Goal: Navigation & Orientation: Find specific page/section

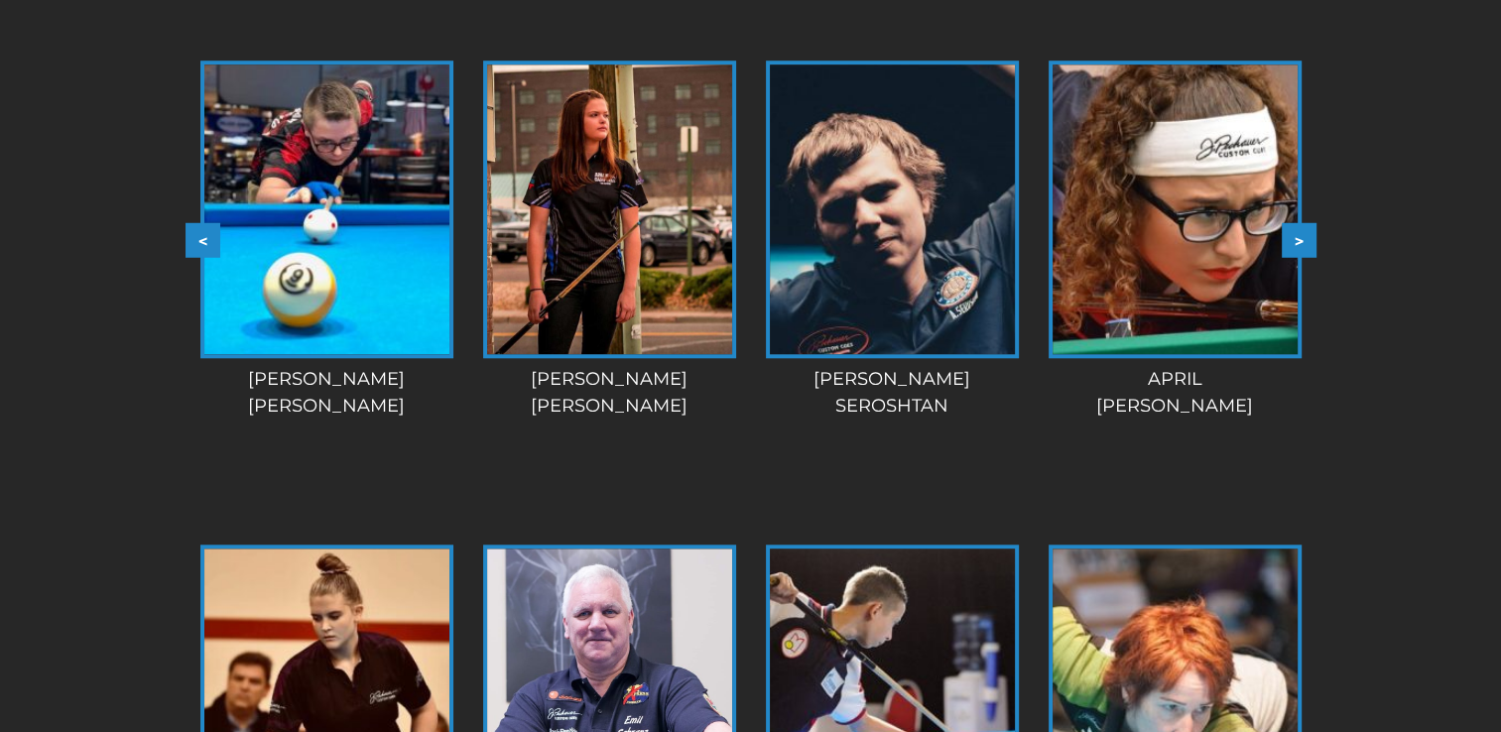
scroll to position [1736, 0]
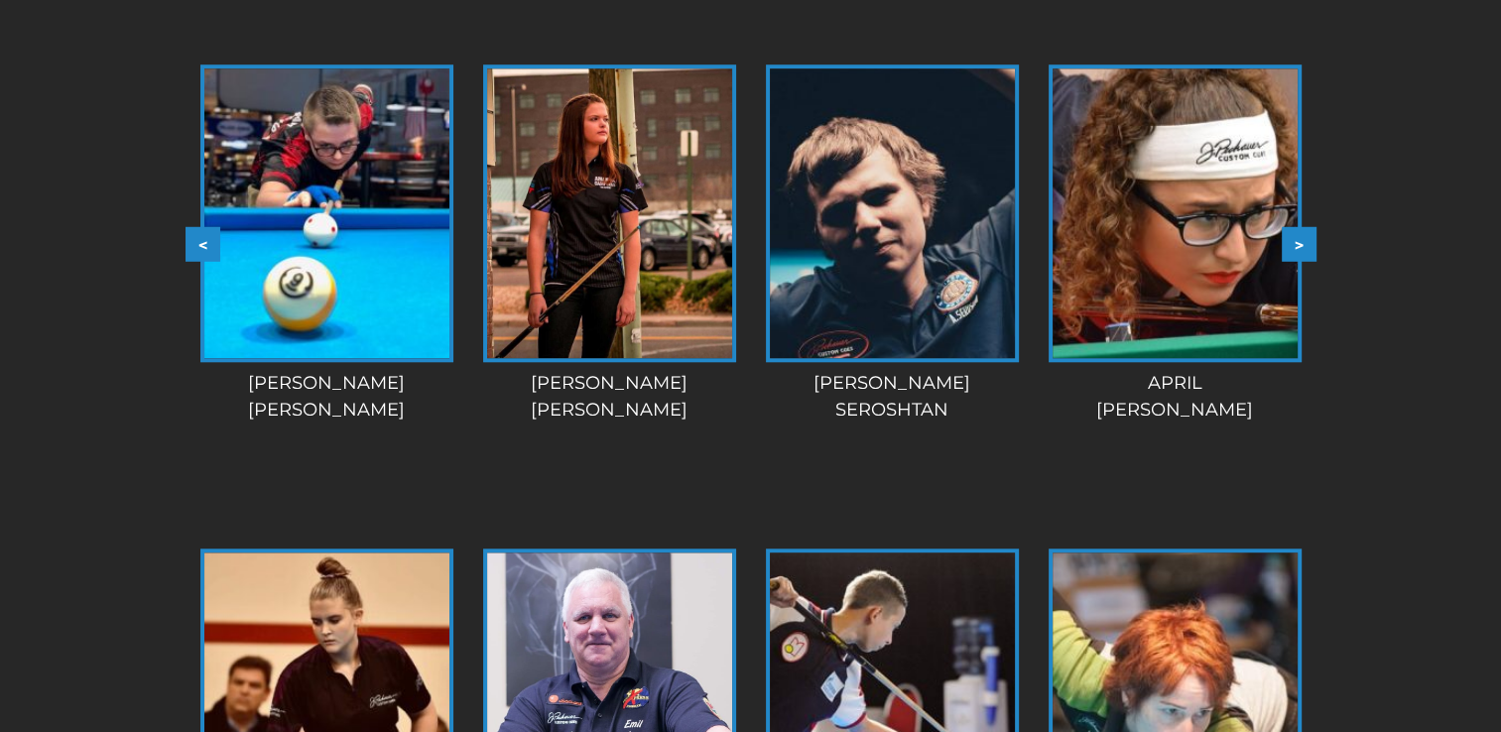
click at [1301, 243] on button ">" at bounding box center [1299, 243] width 35 height 35
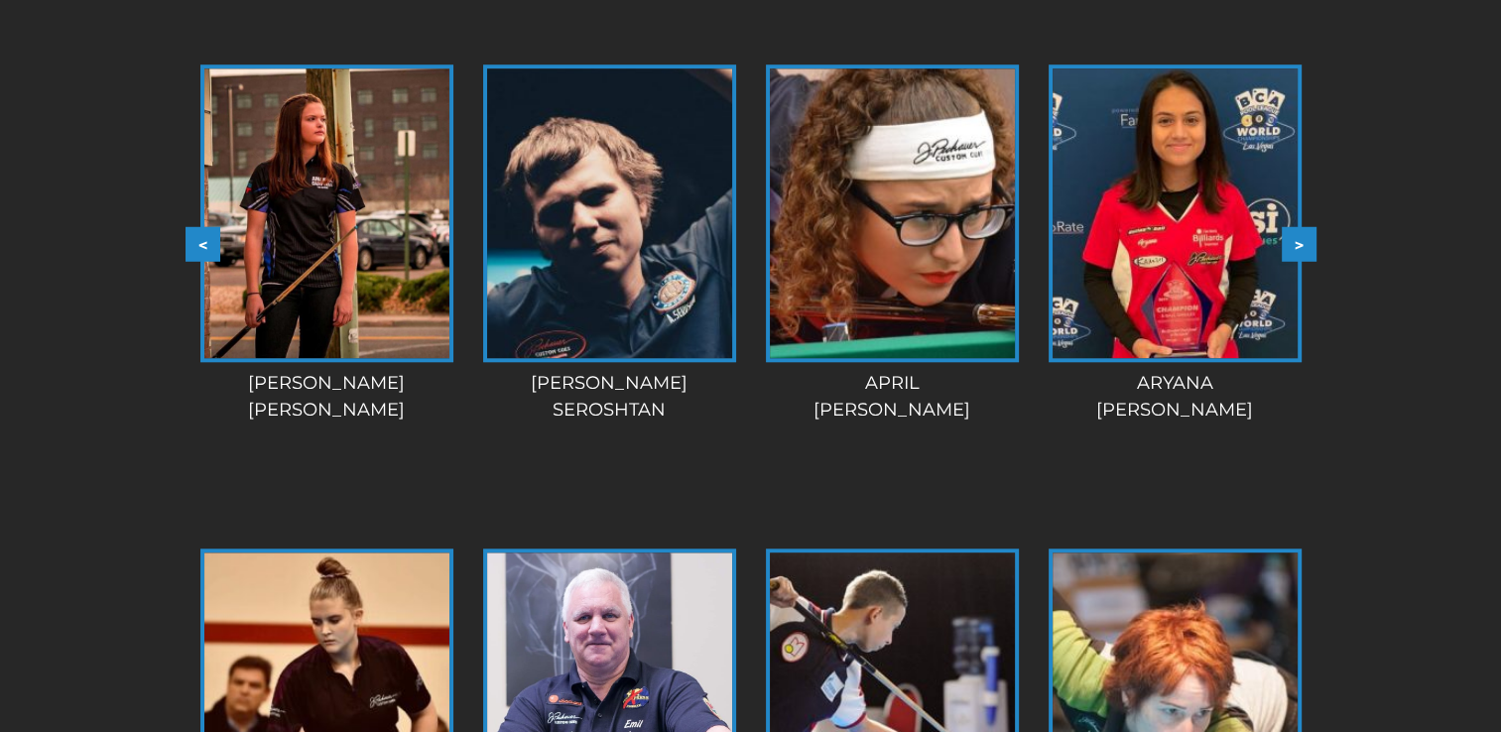
click at [1301, 243] on button ">" at bounding box center [1299, 243] width 35 height 35
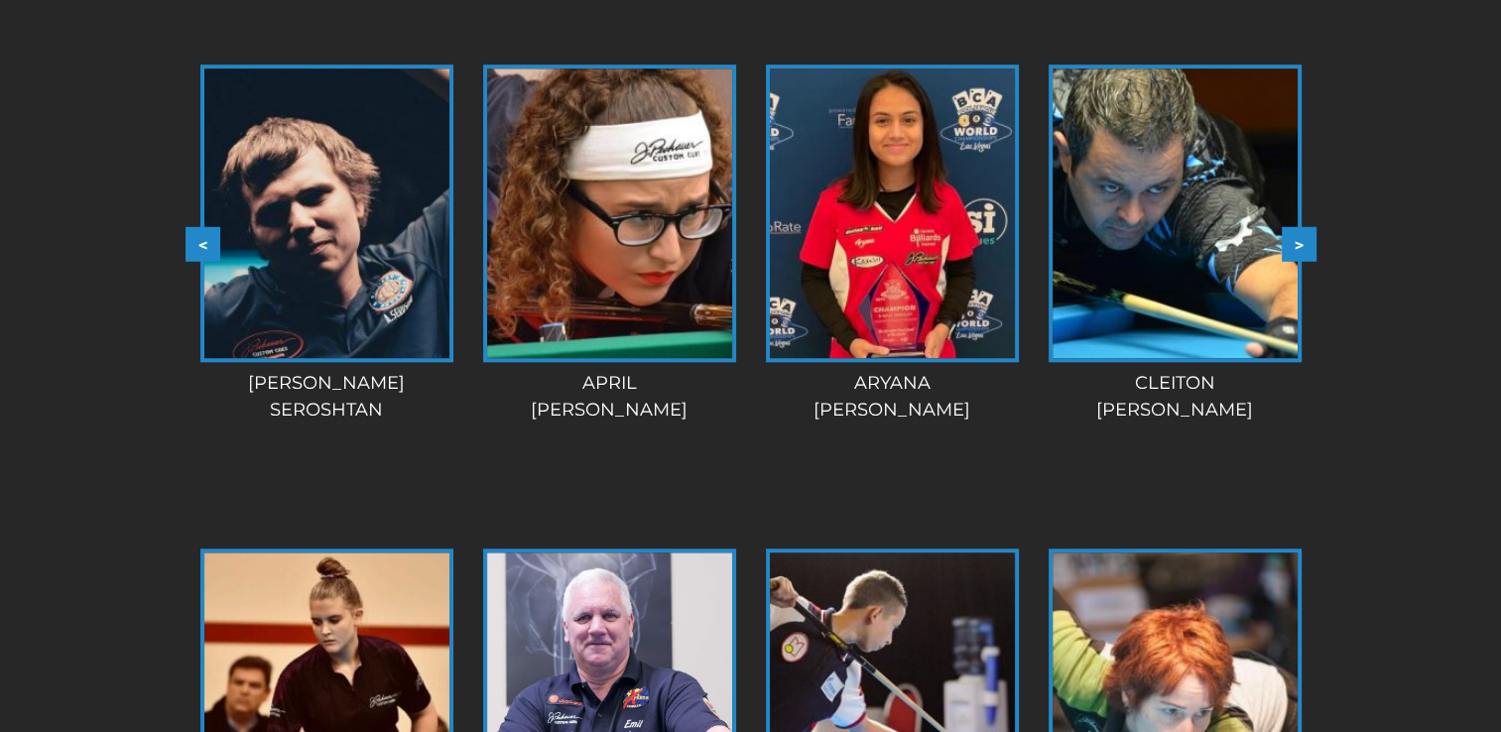
click at [1301, 243] on button ">" at bounding box center [1299, 243] width 35 height 35
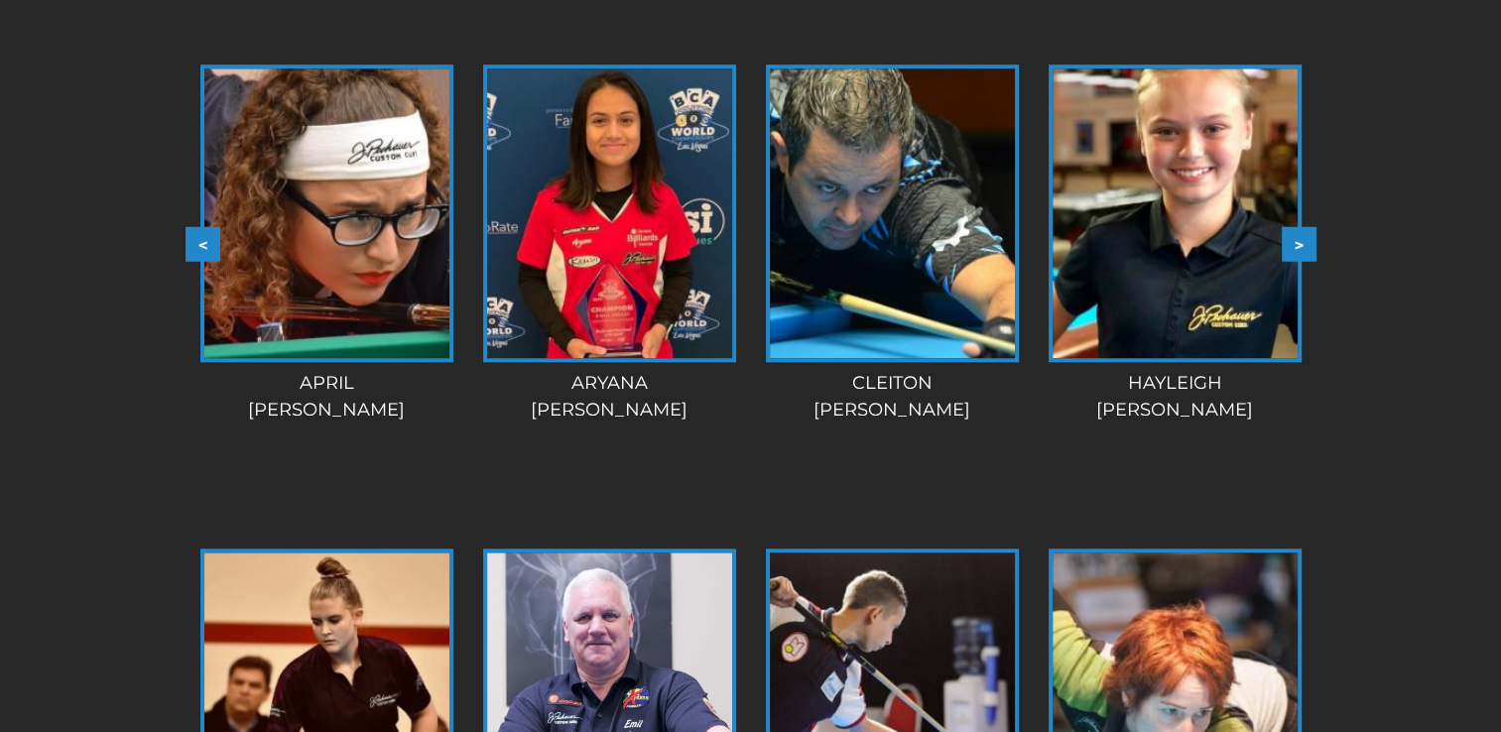
click at [1301, 243] on button ">" at bounding box center [1299, 243] width 35 height 35
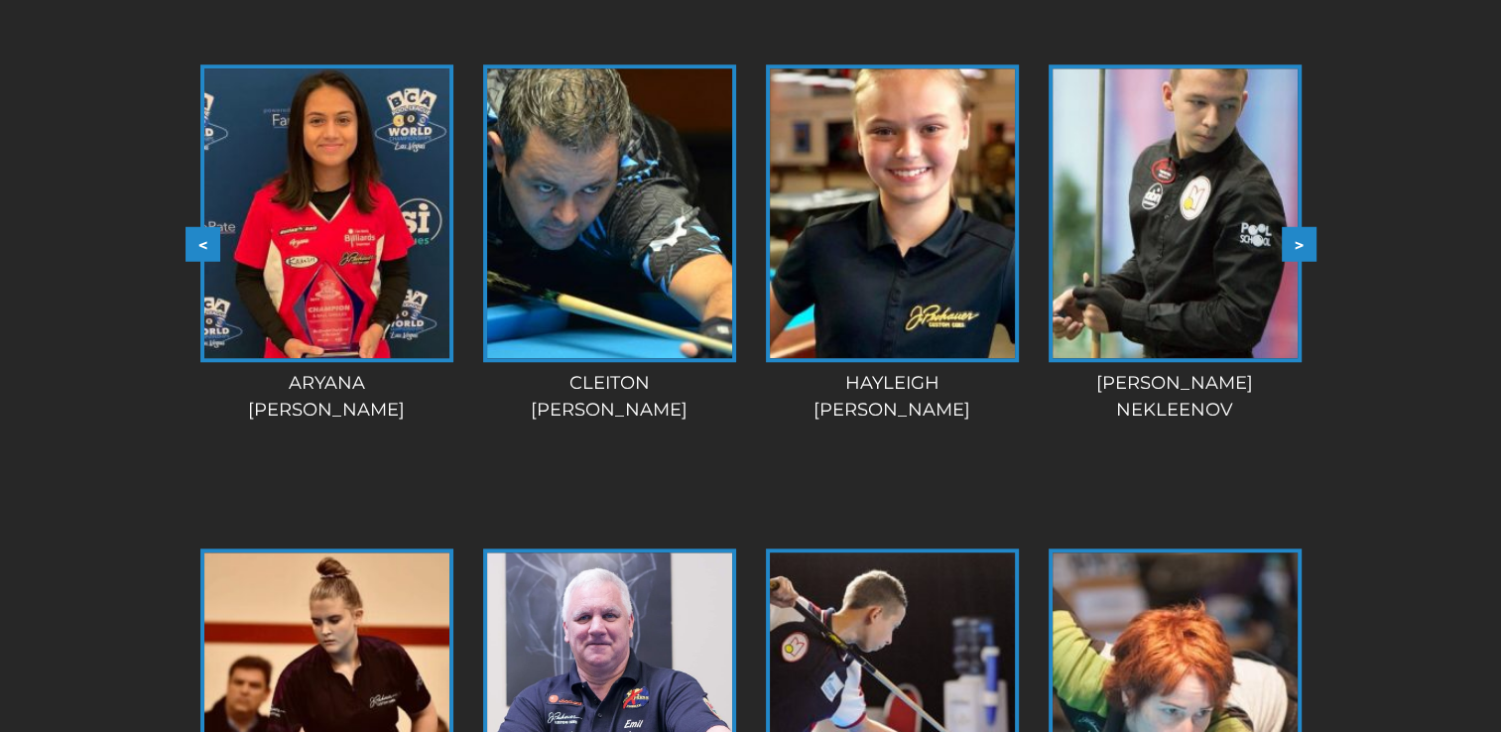
click at [1301, 243] on button ">" at bounding box center [1299, 243] width 35 height 35
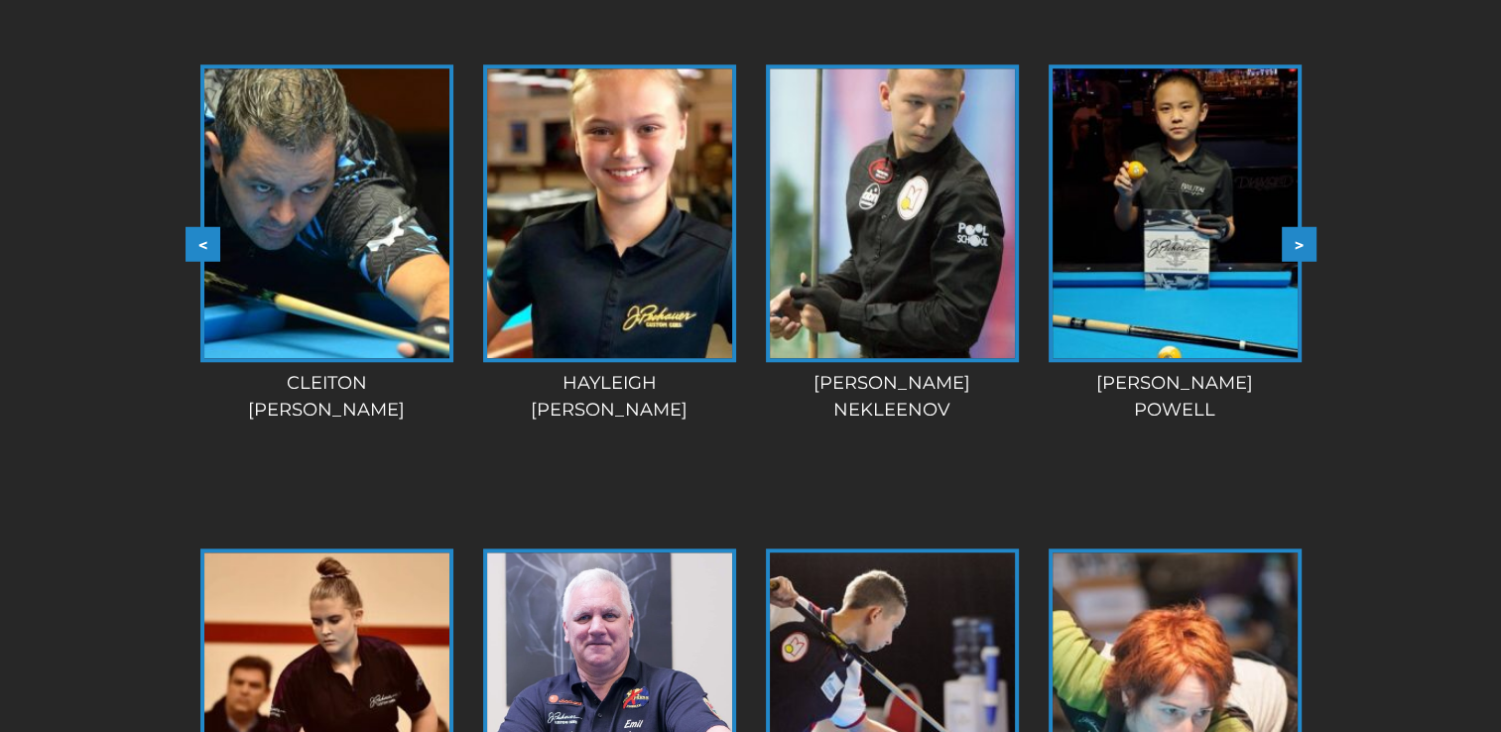
click at [1302, 244] on button ">" at bounding box center [1299, 243] width 35 height 35
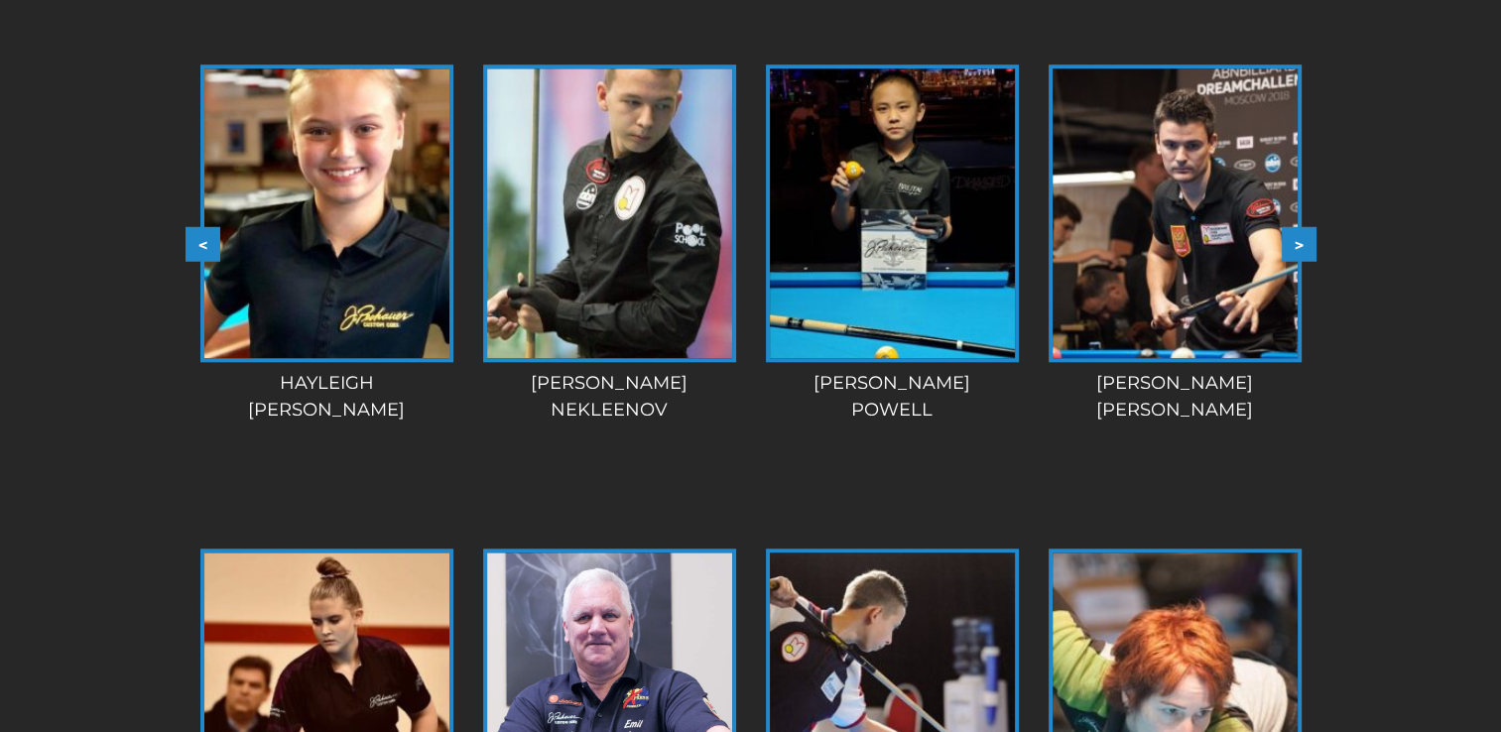
click at [1302, 244] on button ">" at bounding box center [1299, 243] width 35 height 35
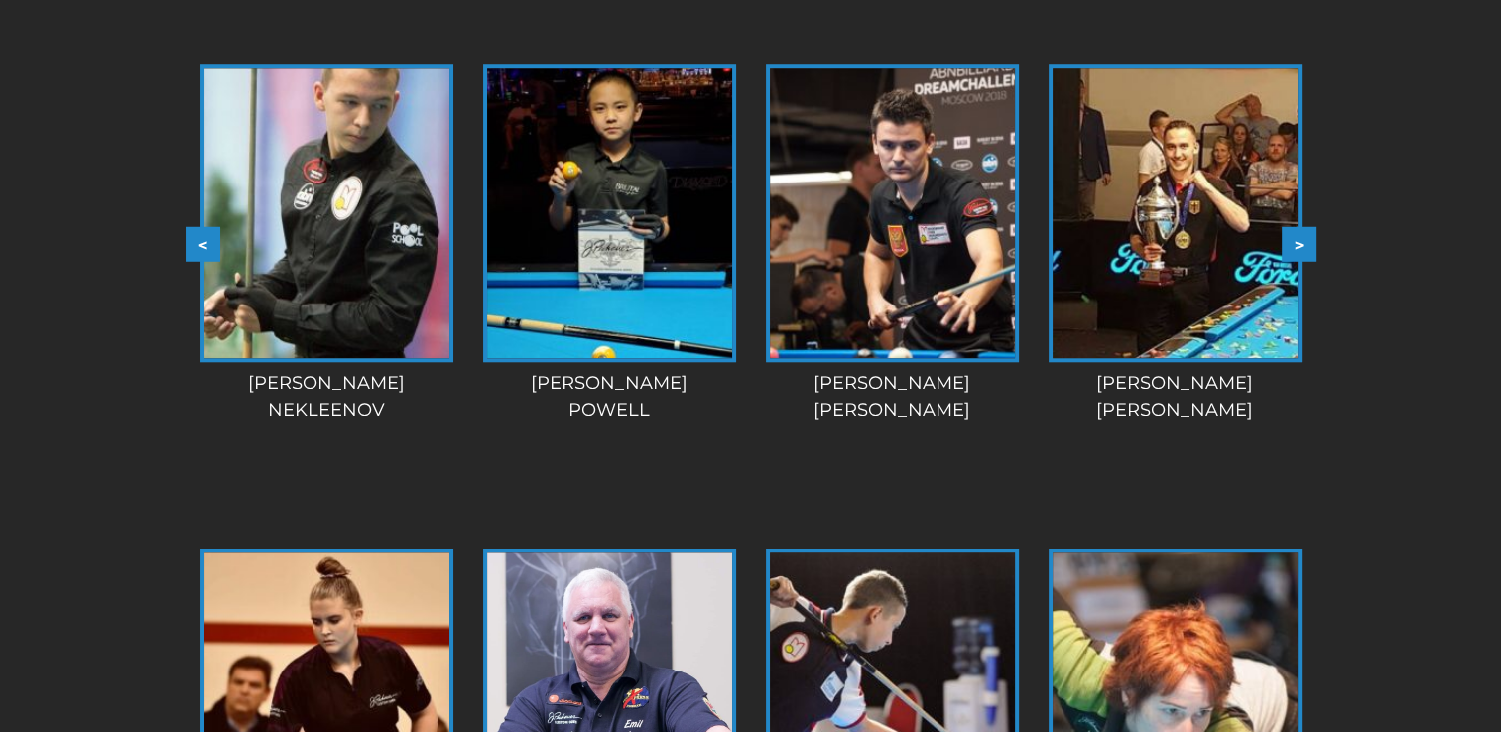
click at [1302, 244] on button ">" at bounding box center [1299, 243] width 35 height 35
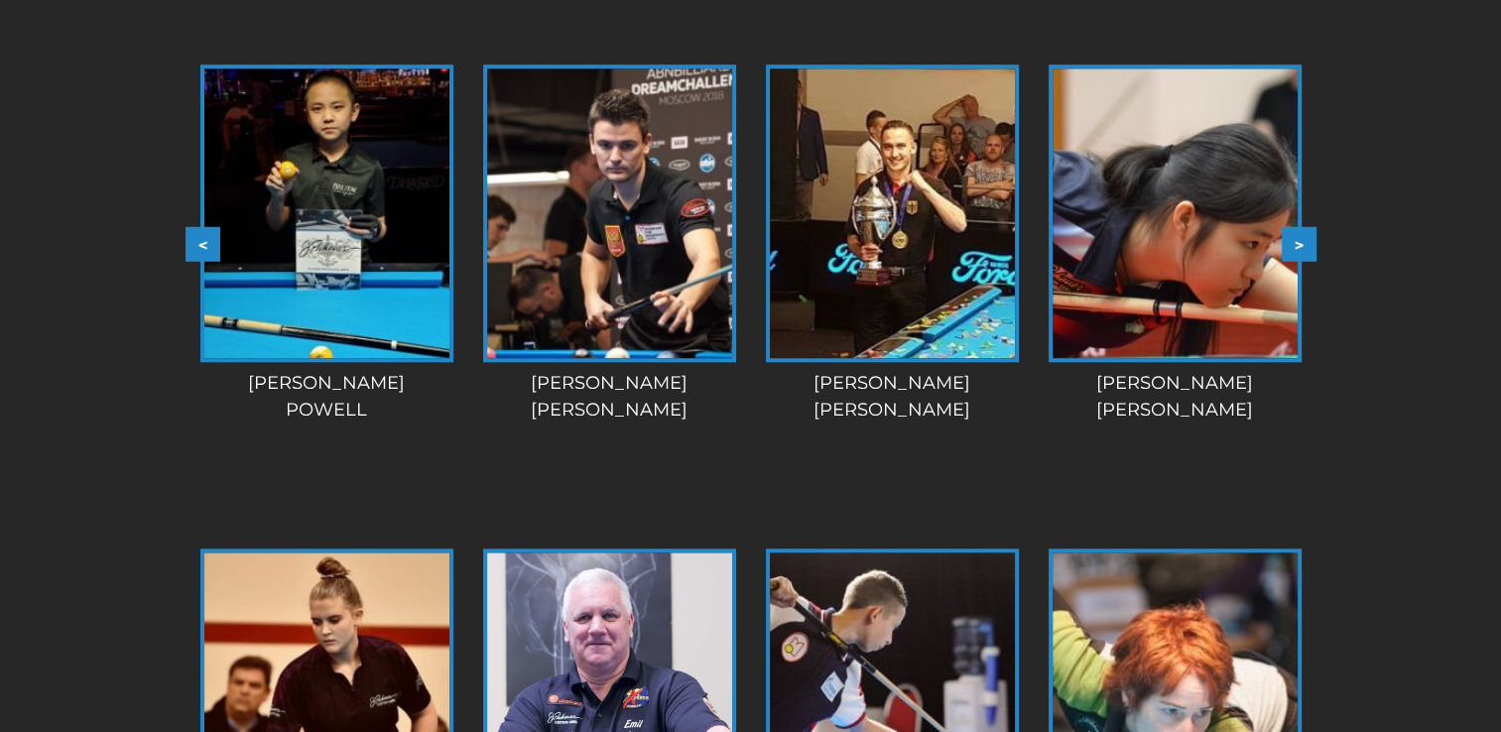
click at [1302, 244] on button ">" at bounding box center [1299, 243] width 35 height 35
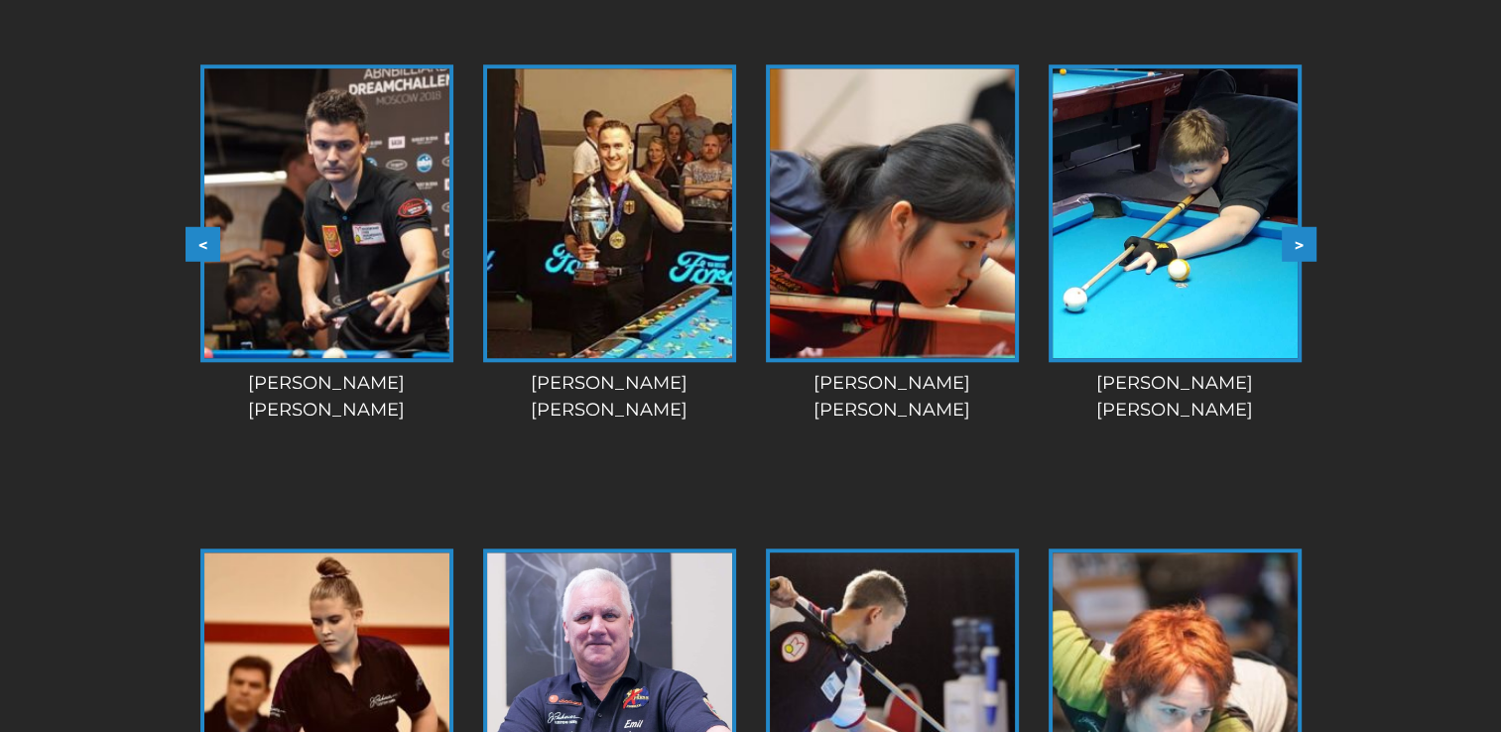
click at [1302, 244] on button ">" at bounding box center [1299, 243] width 35 height 35
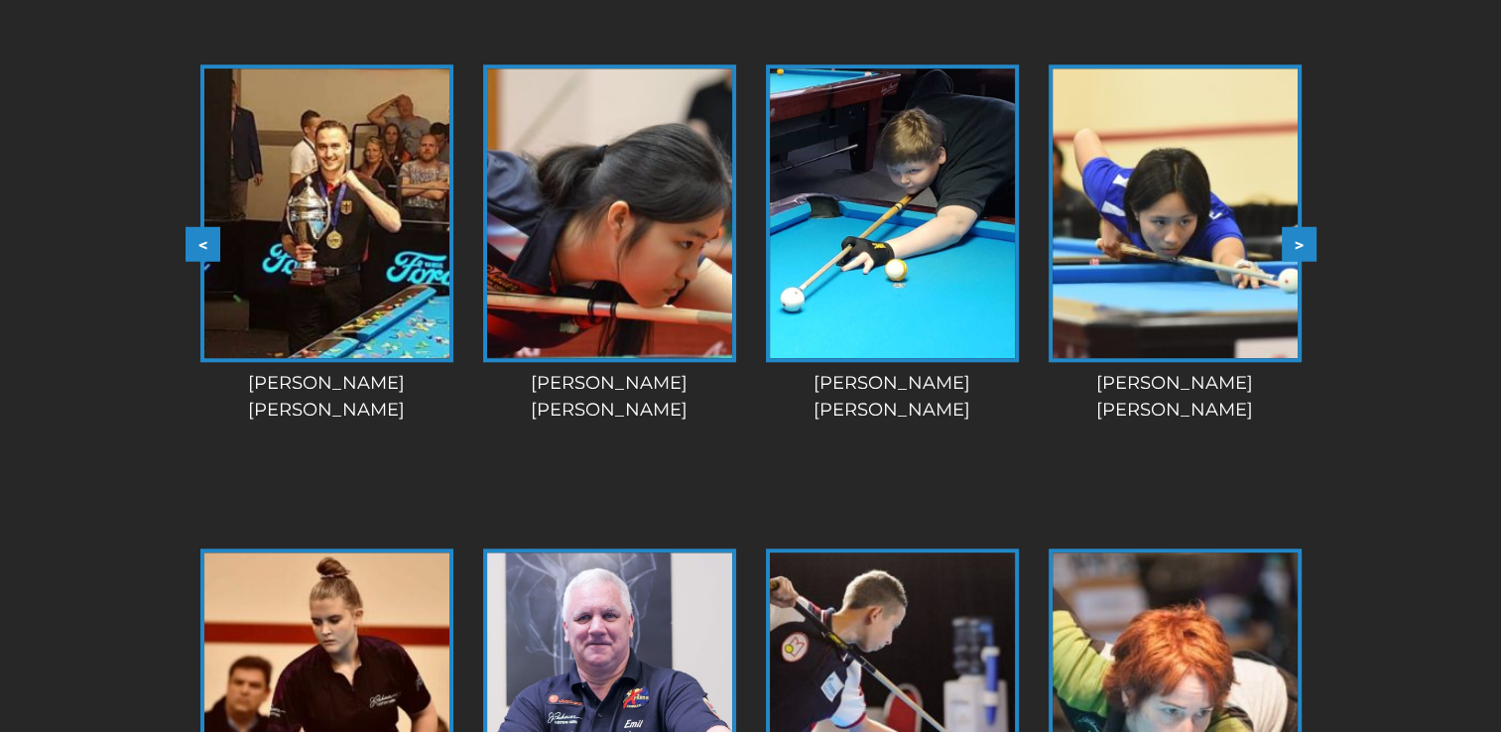
click at [1302, 244] on button ">" at bounding box center [1299, 243] width 35 height 35
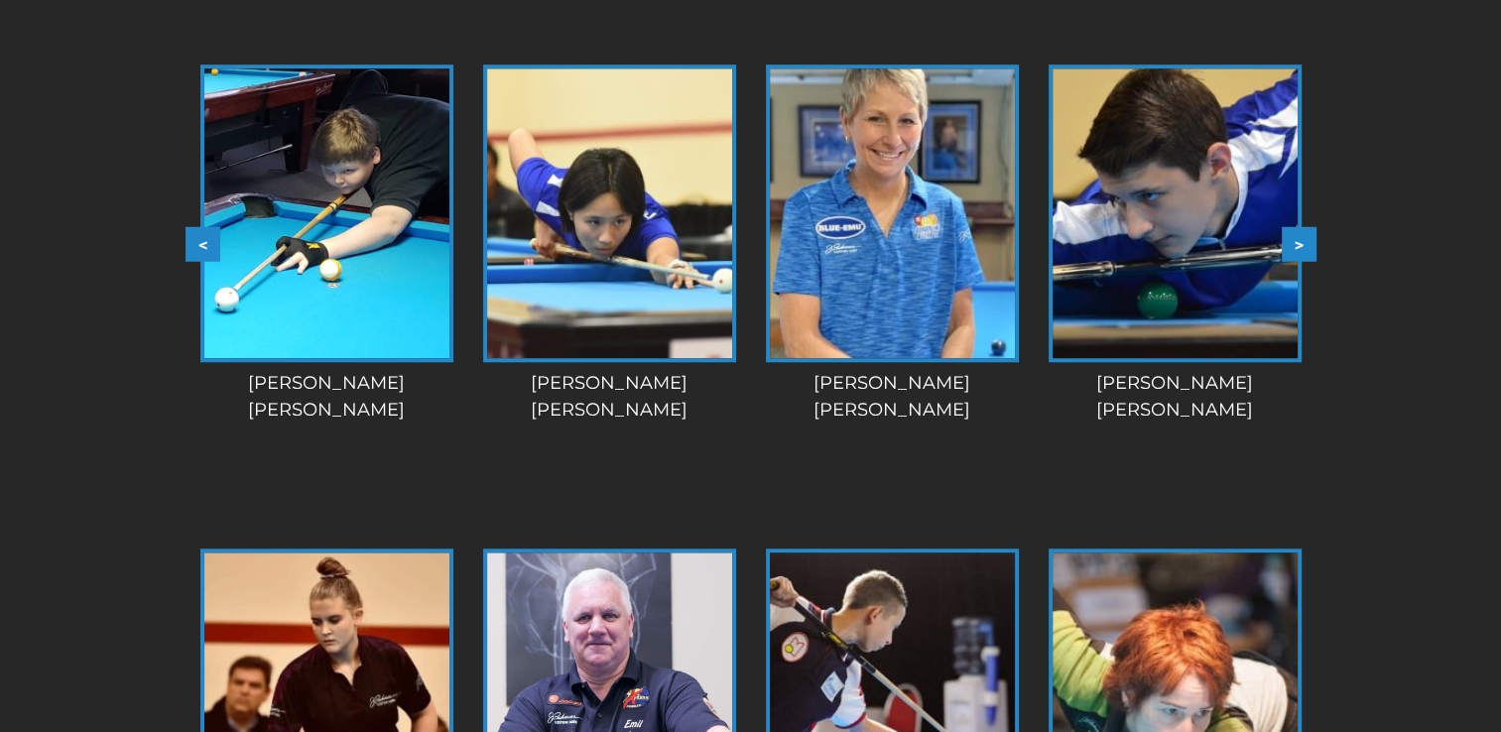
click at [1302, 244] on button ">" at bounding box center [1299, 243] width 35 height 35
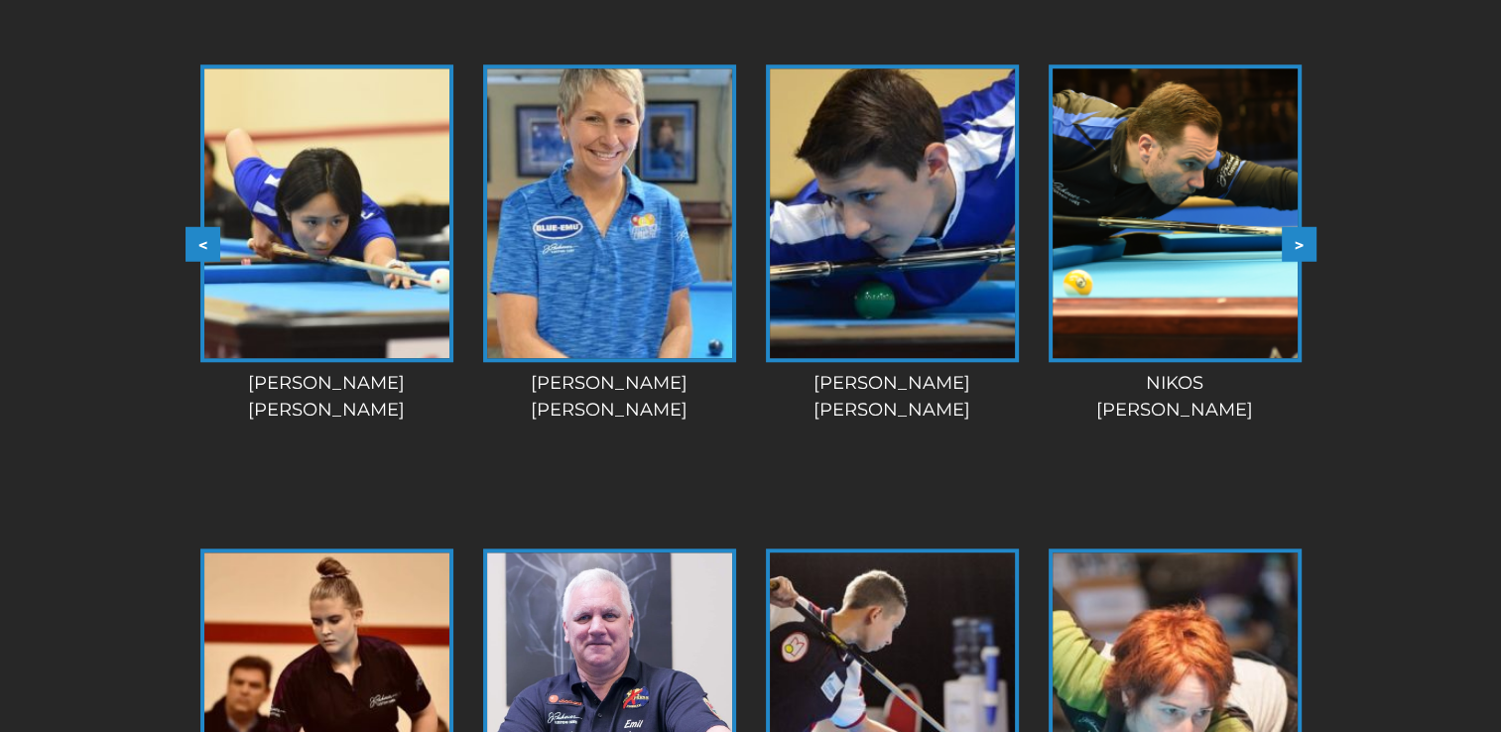
click at [1302, 244] on button ">" at bounding box center [1299, 243] width 35 height 35
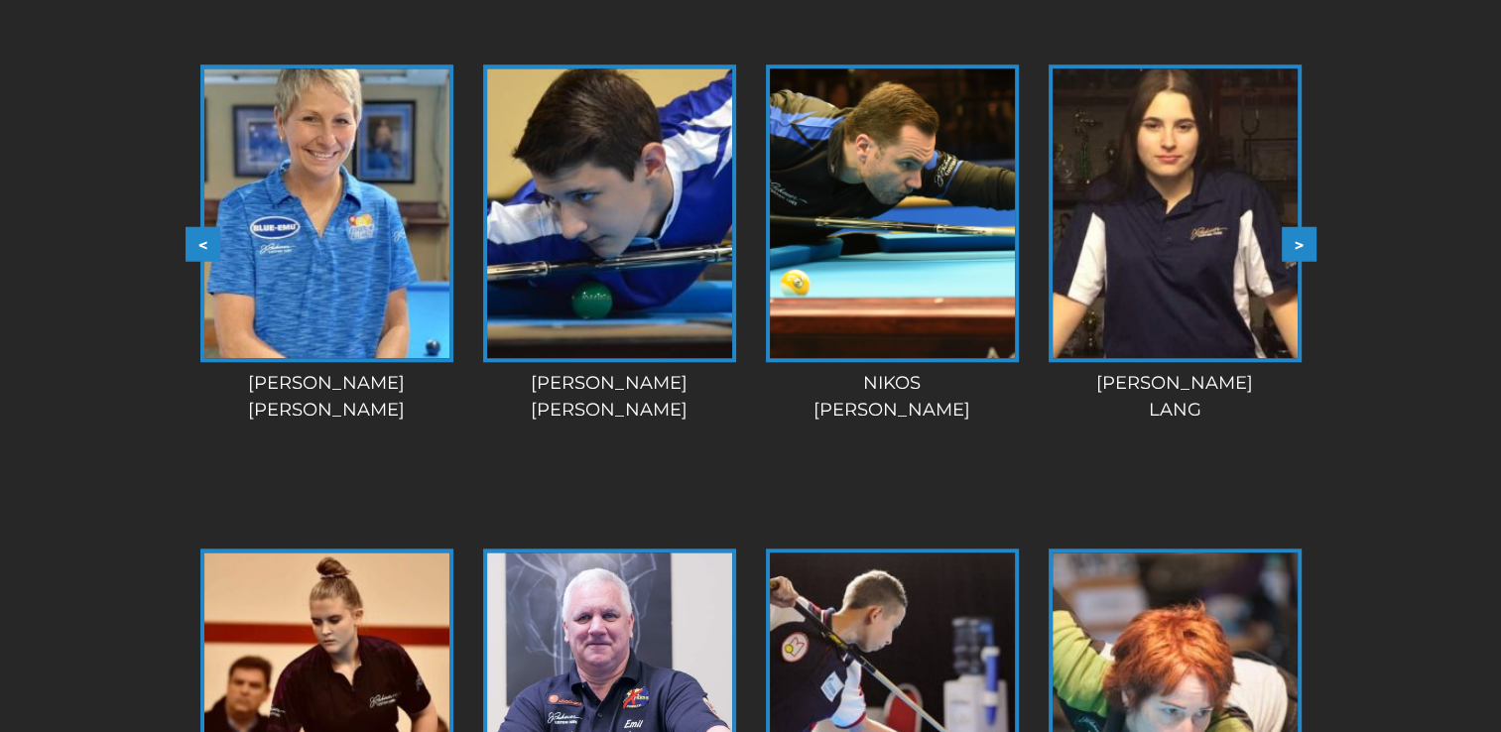
click at [1302, 244] on button ">" at bounding box center [1299, 243] width 35 height 35
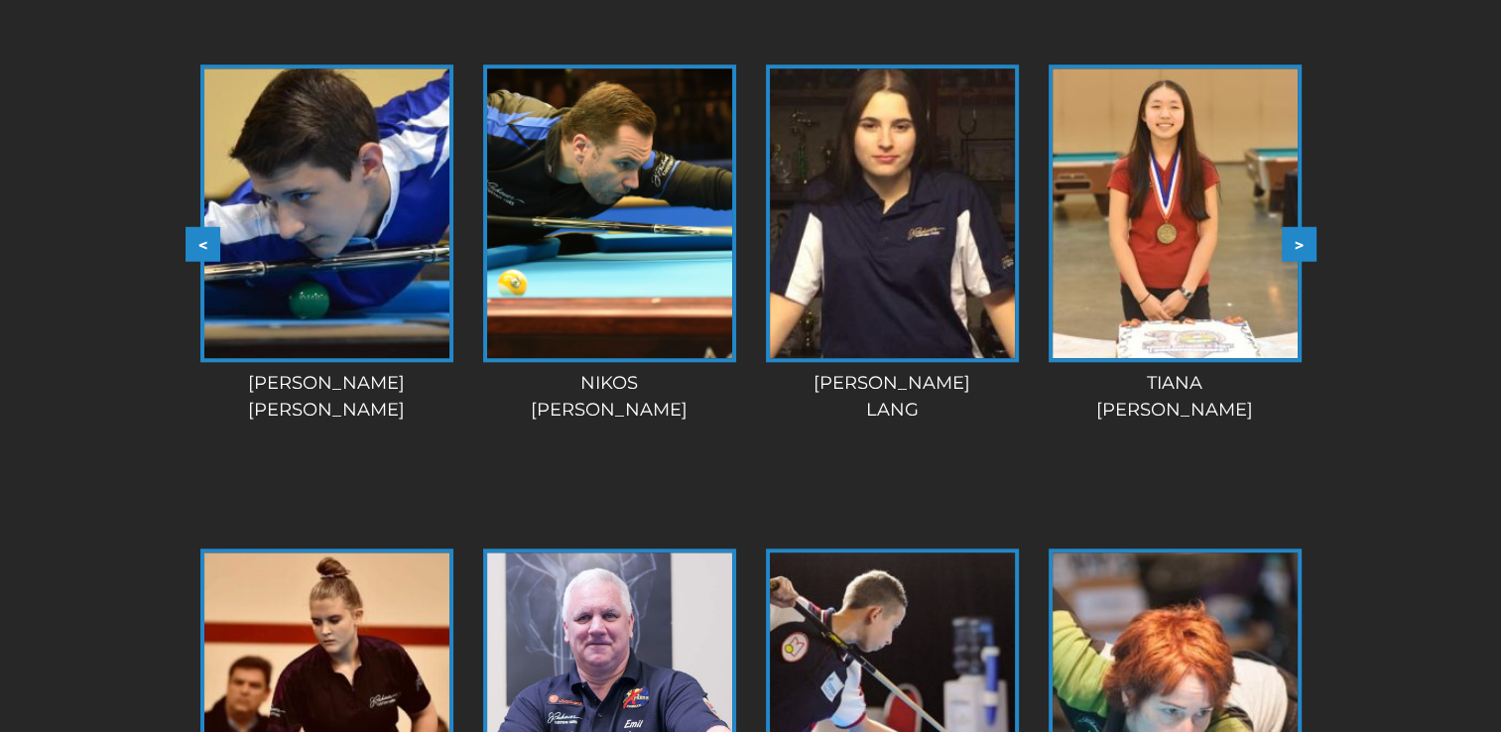
click at [1302, 244] on button ">" at bounding box center [1299, 243] width 35 height 35
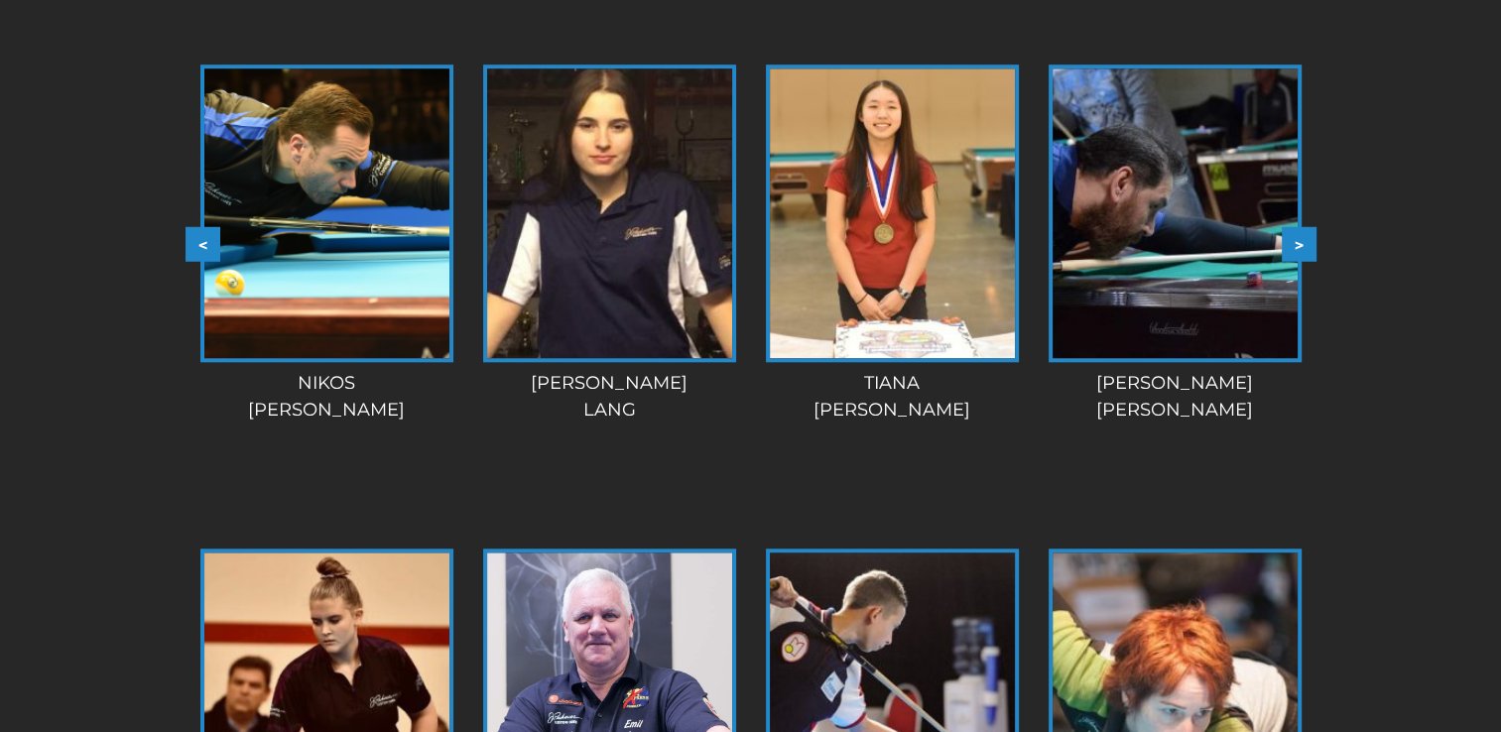
click at [1302, 244] on button ">" at bounding box center [1299, 243] width 35 height 35
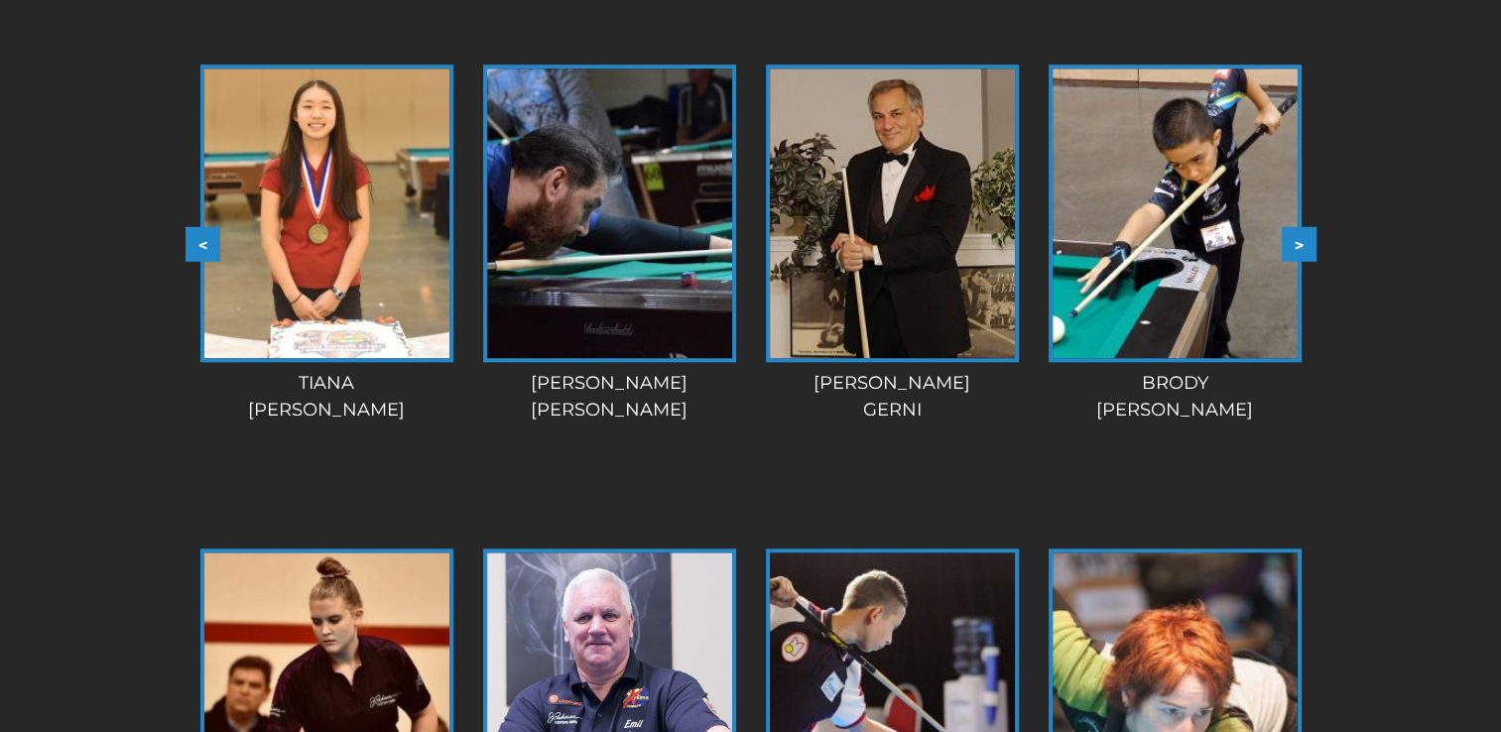
click at [1302, 244] on button ">" at bounding box center [1299, 243] width 35 height 35
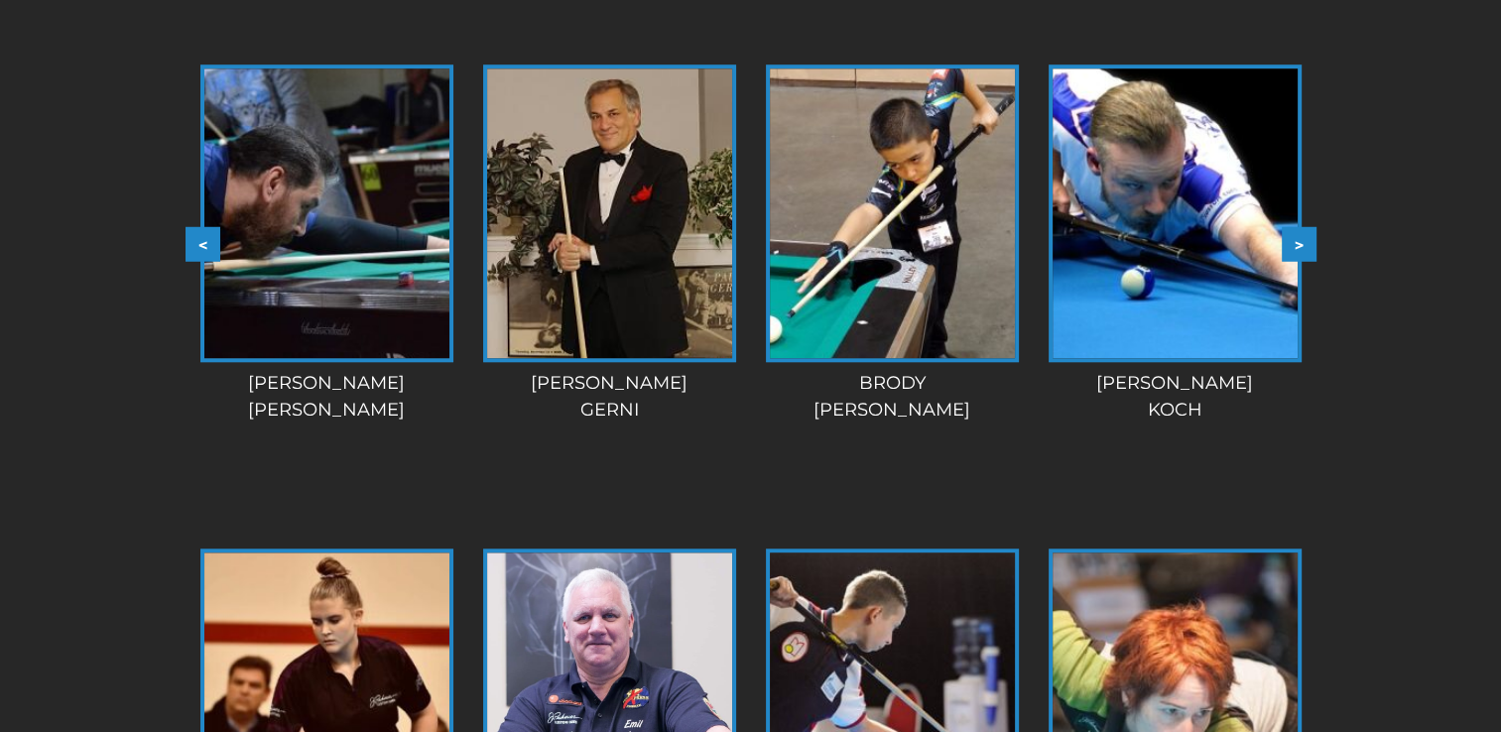
click at [1302, 244] on button ">" at bounding box center [1299, 243] width 35 height 35
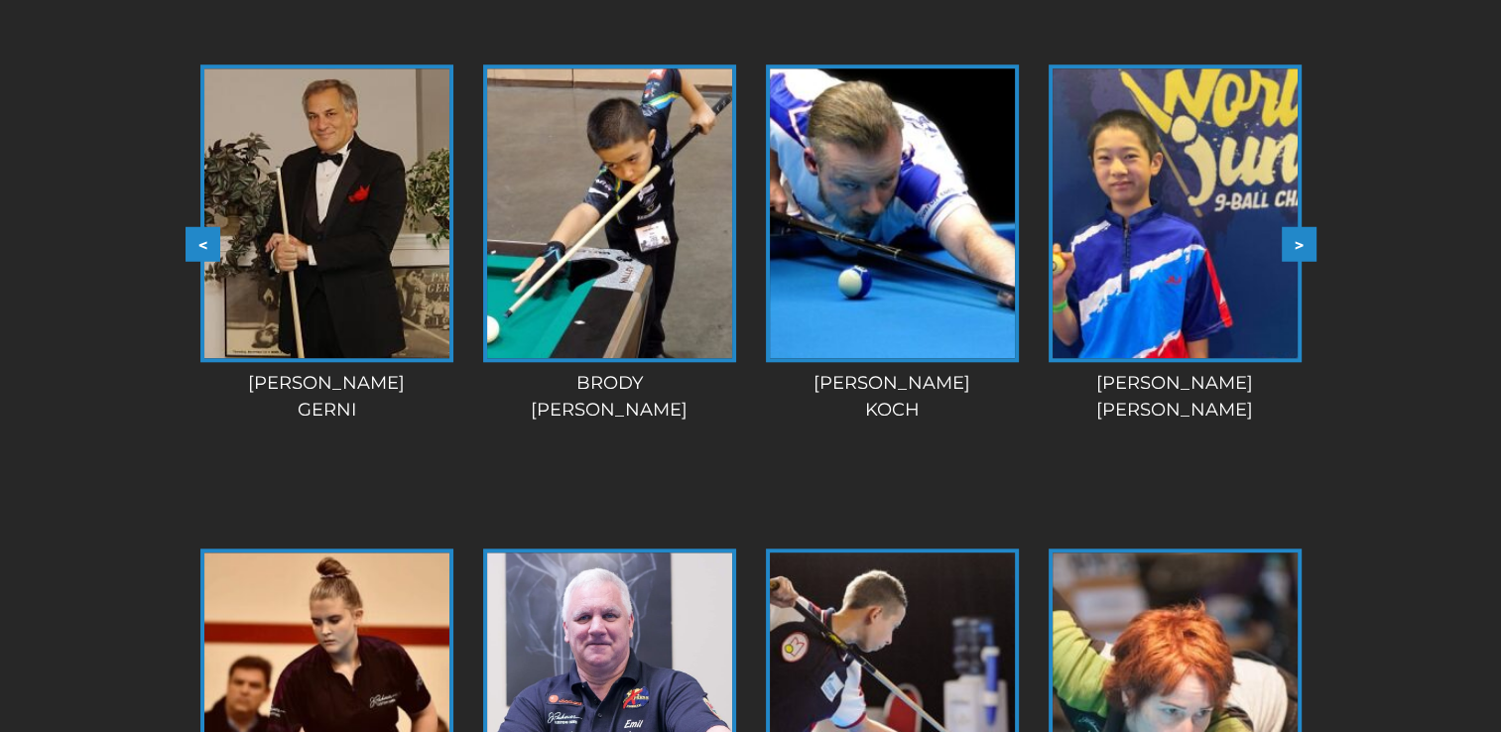
click at [1302, 244] on button ">" at bounding box center [1299, 243] width 35 height 35
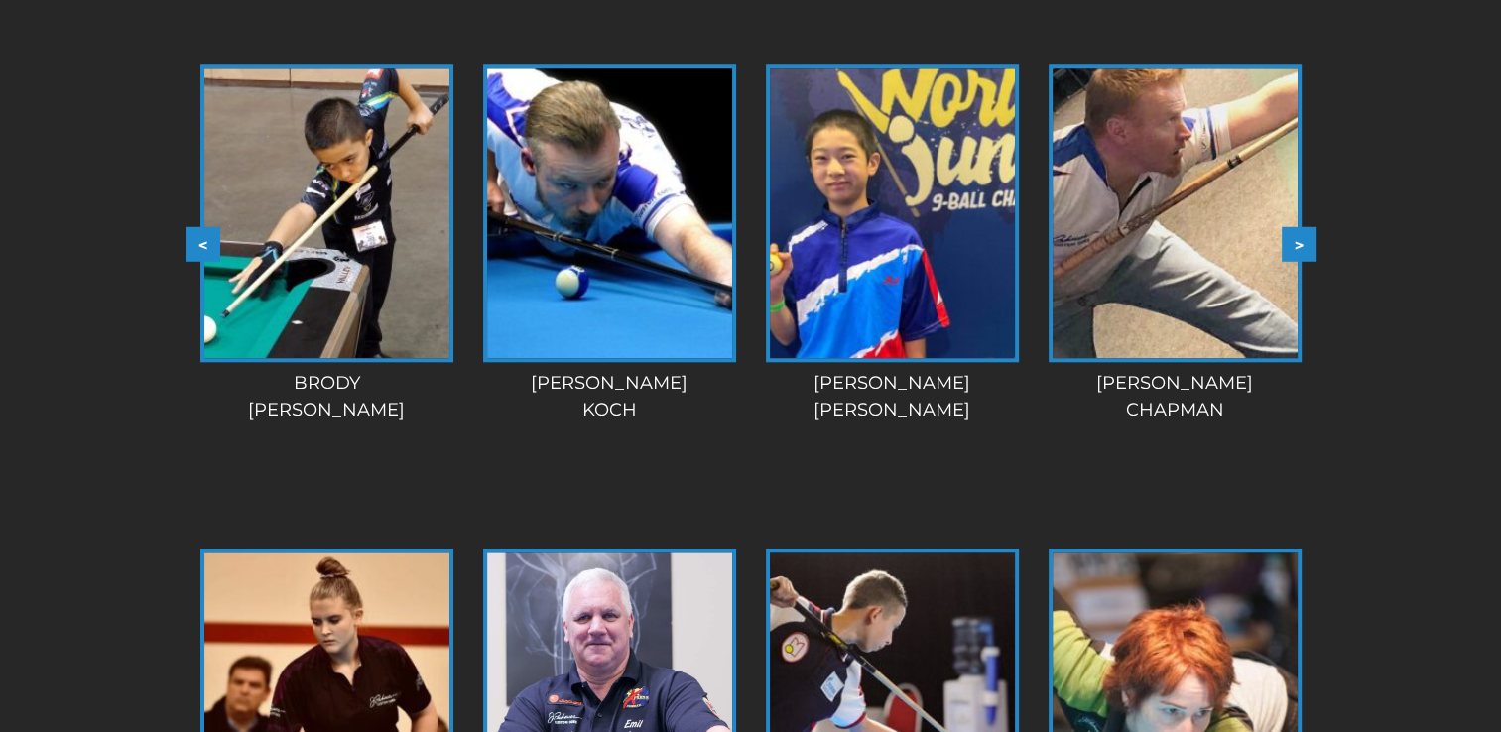
click at [1302, 244] on button ">" at bounding box center [1299, 243] width 35 height 35
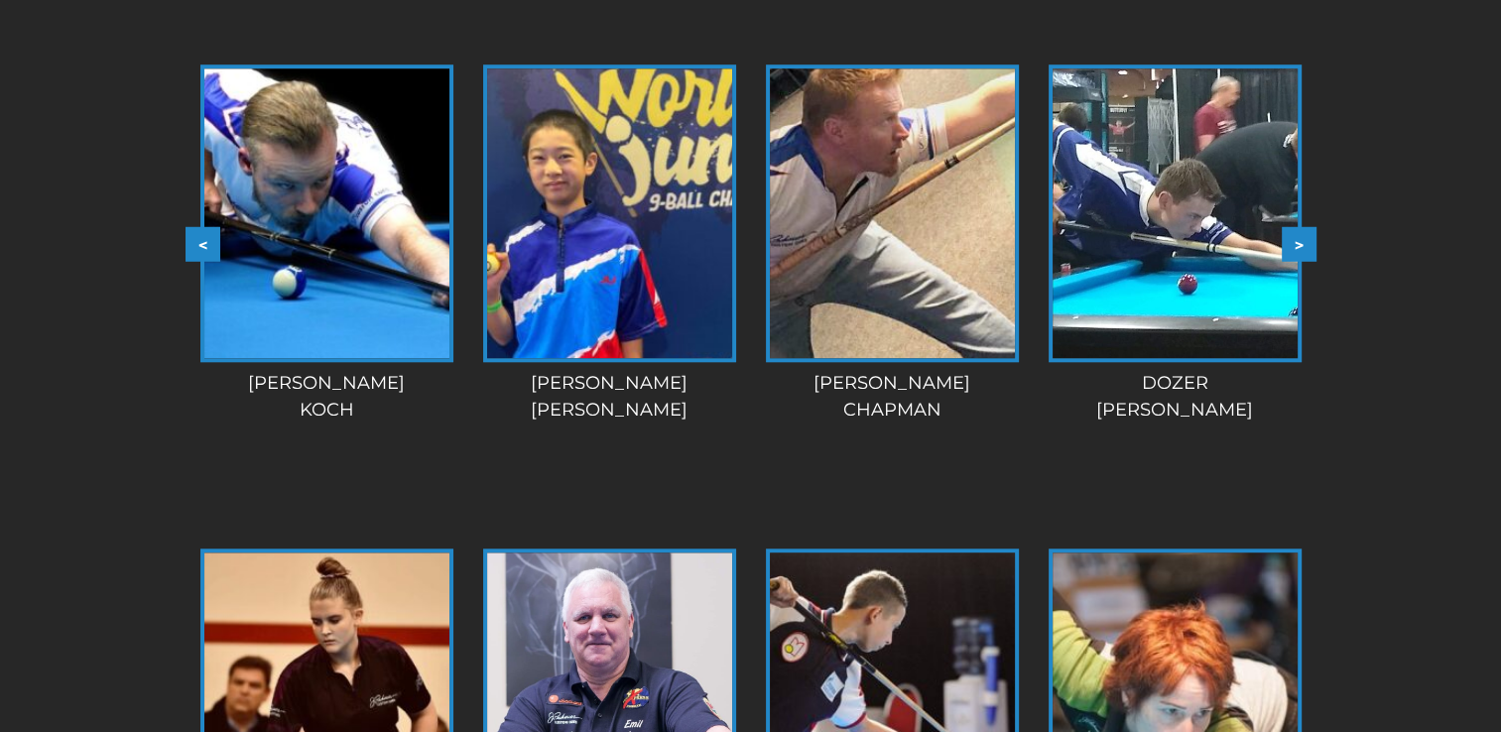
click at [1302, 244] on button ">" at bounding box center [1299, 243] width 35 height 35
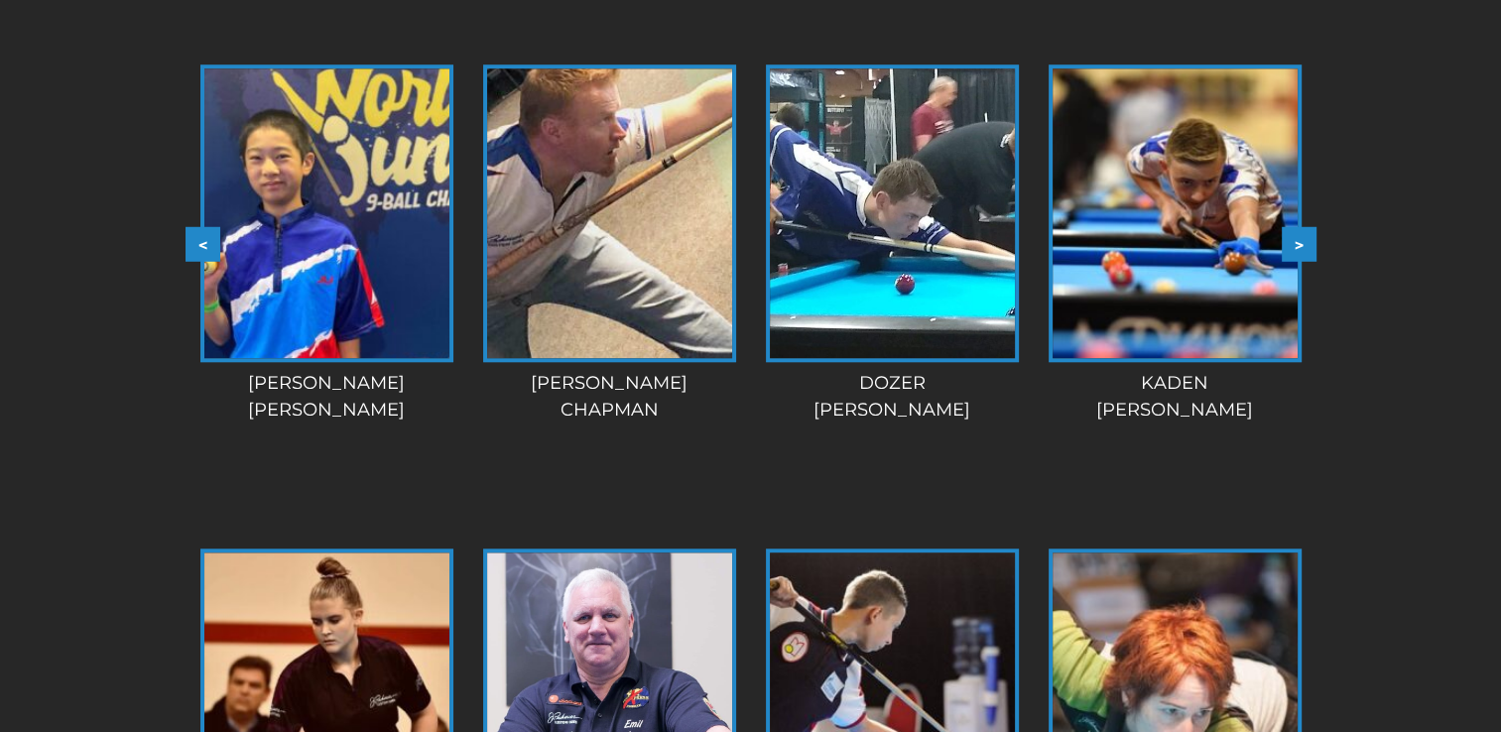
click at [1302, 244] on button ">" at bounding box center [1299, 243] width 35 height 35
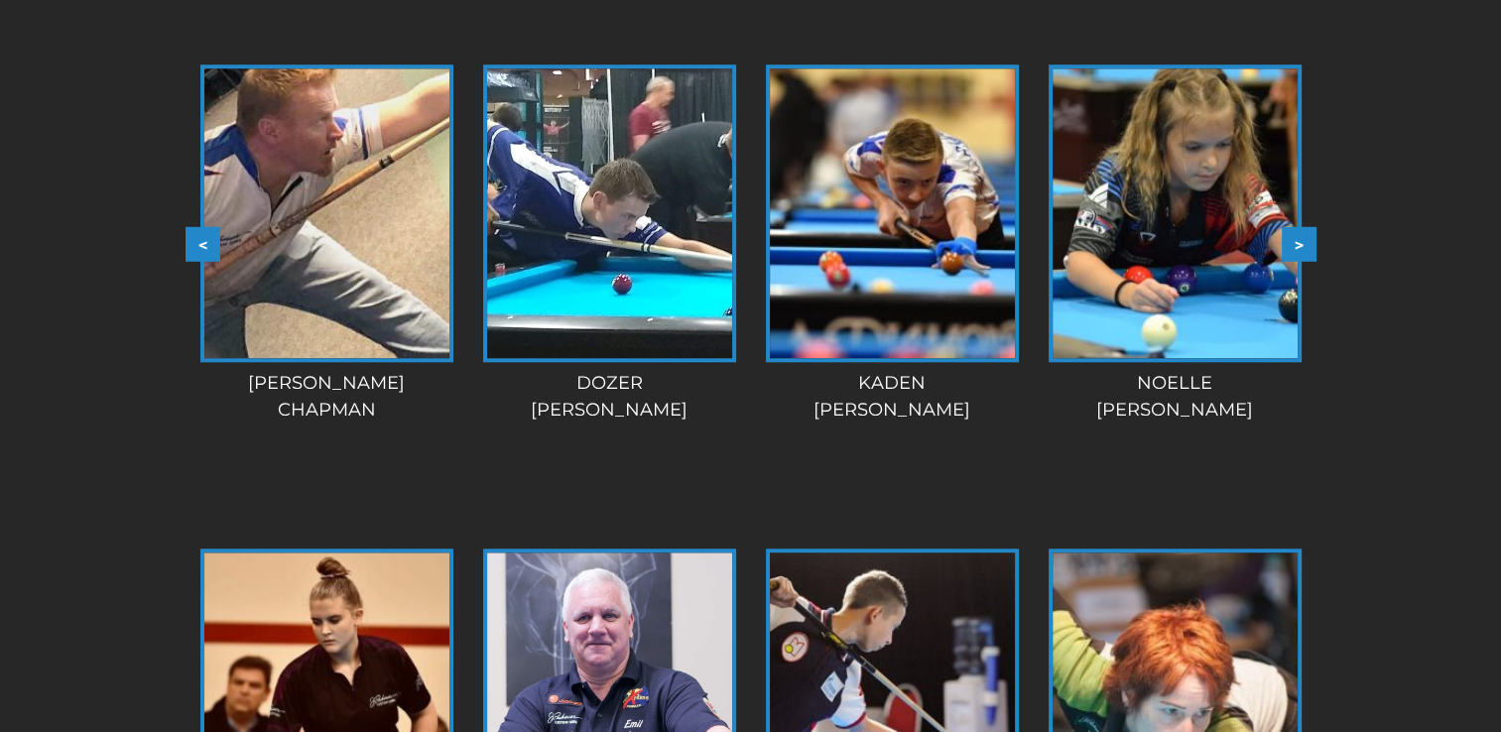
click at [1302, 244] on button ">" at bounding box center [1299, 243] width 35 height 35
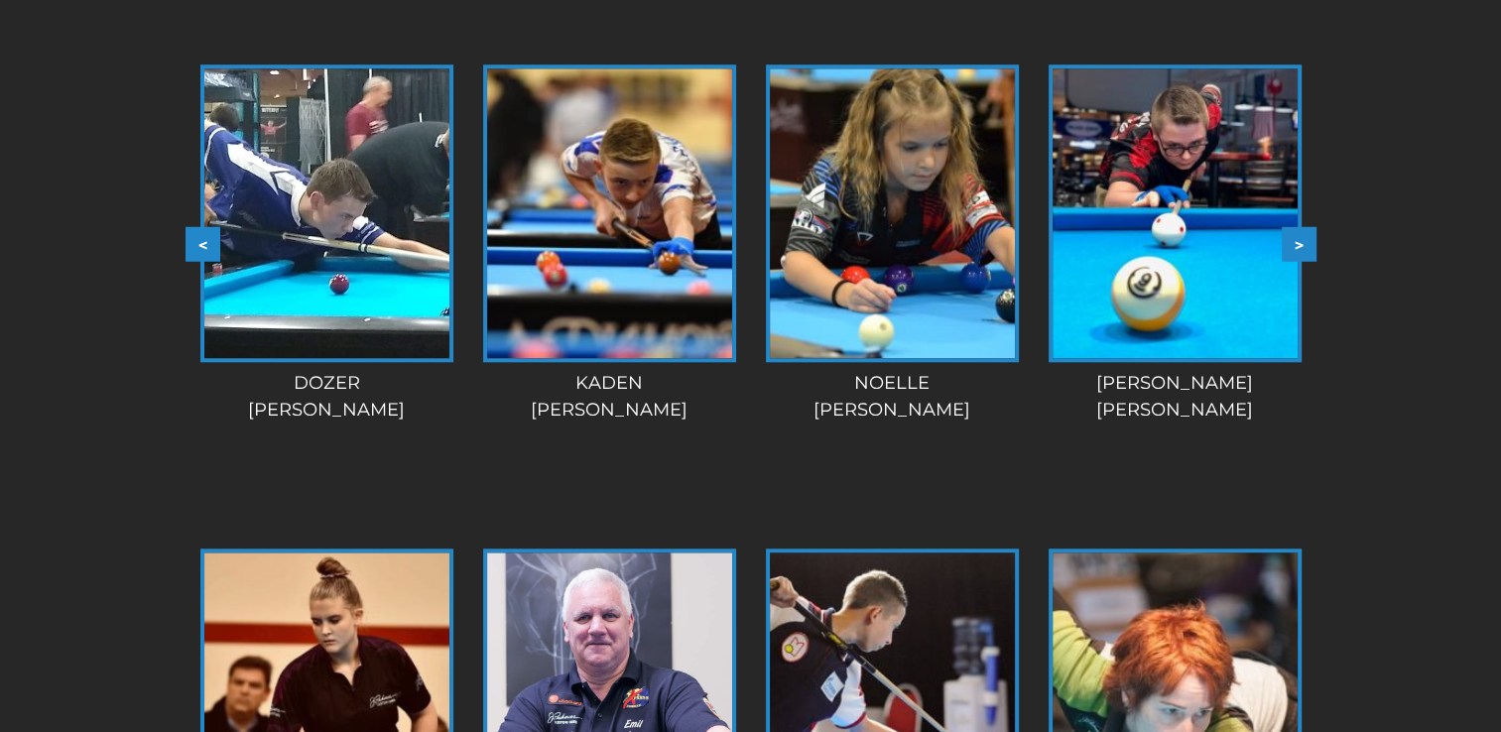
click at [1302, 244] on button ">" at bounding box center [1299, 243] width 35 height 35
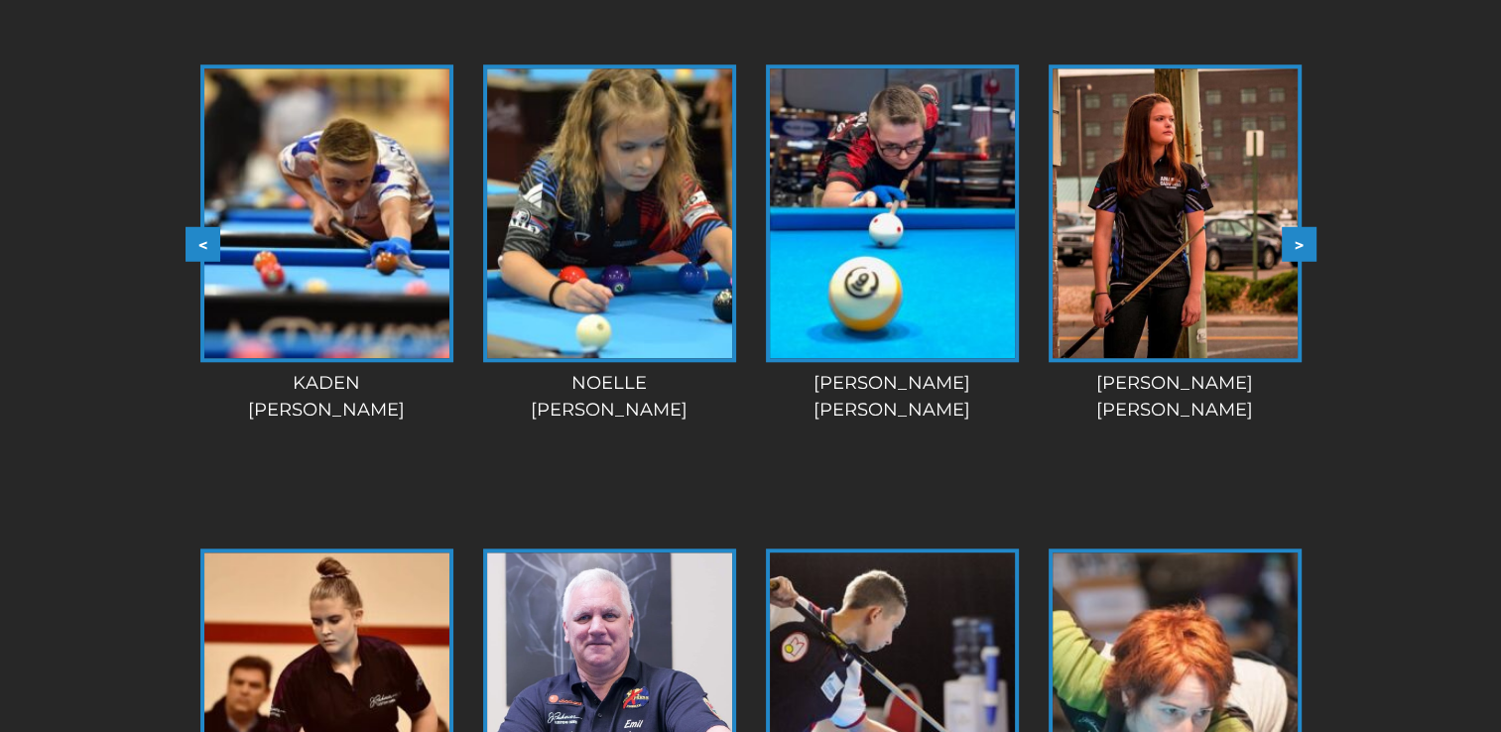
click at [1302, 244] on button ">" at bounding box center [1299, 243] width 35 height 35
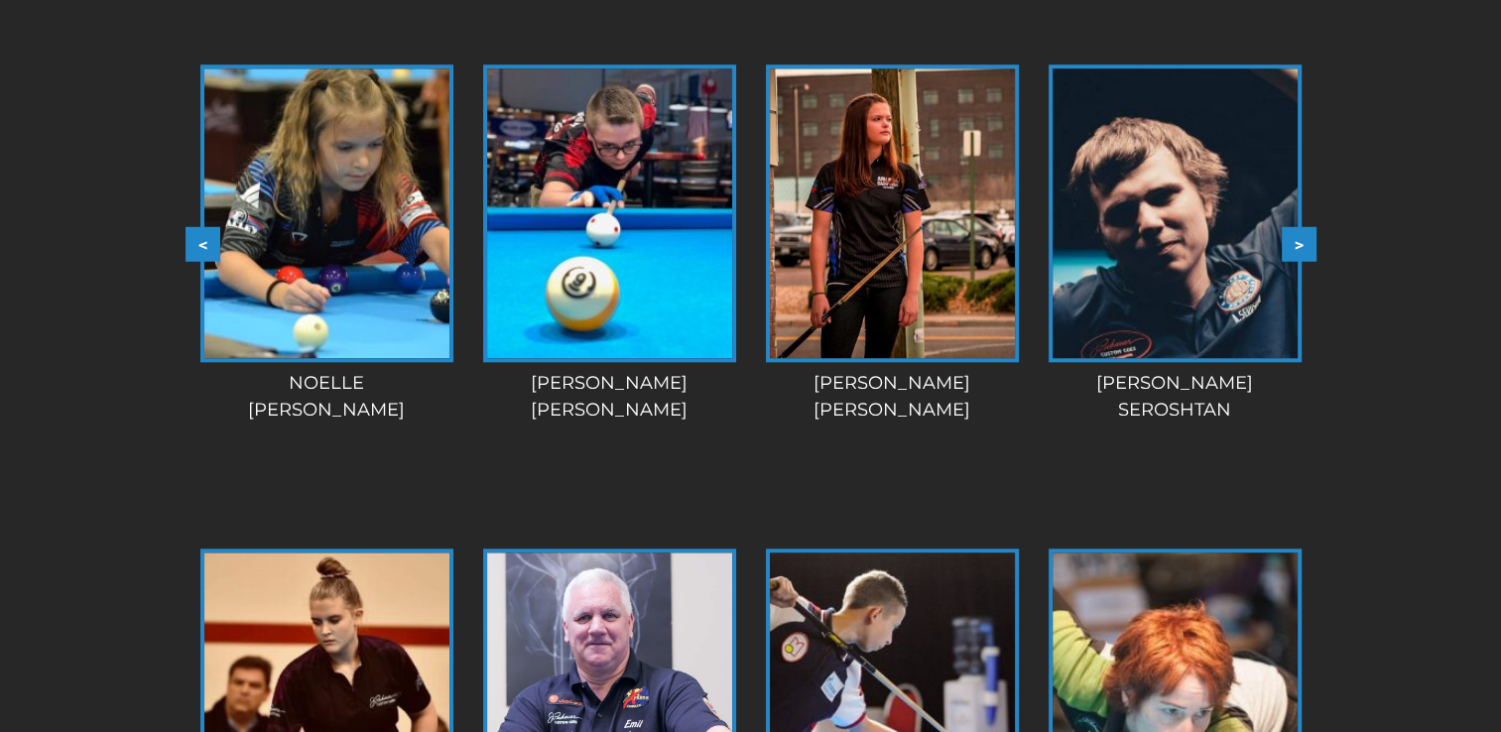
click at [1302, 244] on button ">" at bounding box center [1299, 243] width 35 height 35
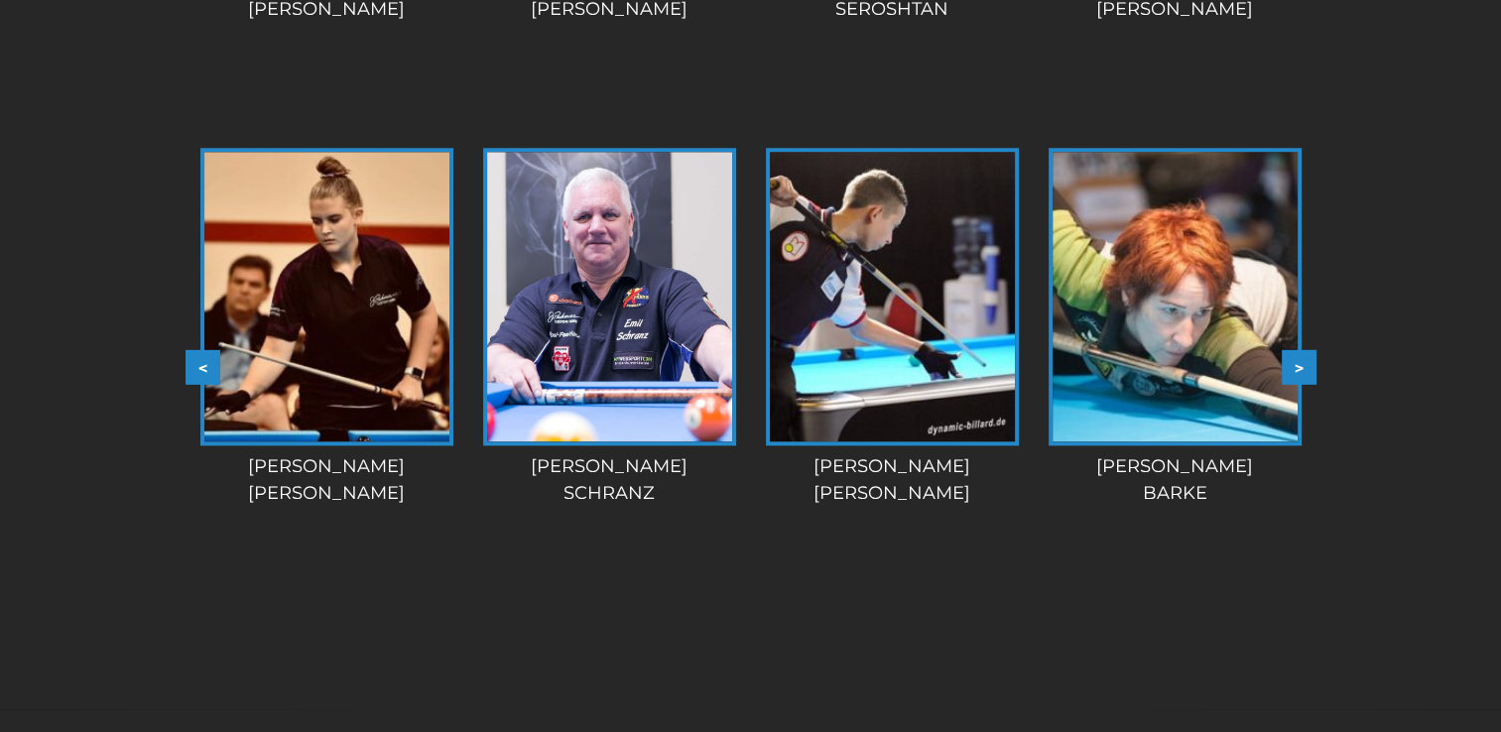
scroll to position [2147, 0]
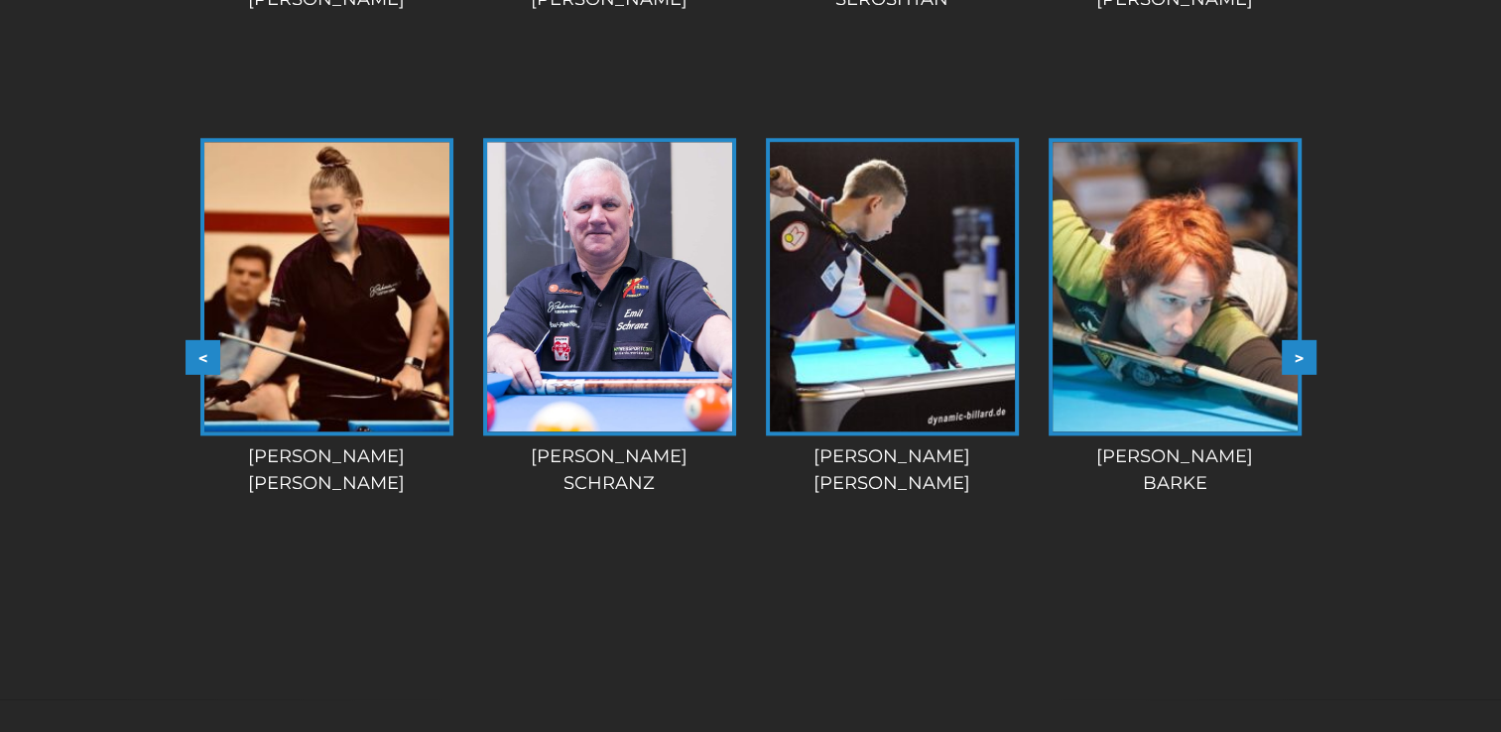
click at [1290, 356] on button ">" at bounding box center [1299, 357] width 35 height 35
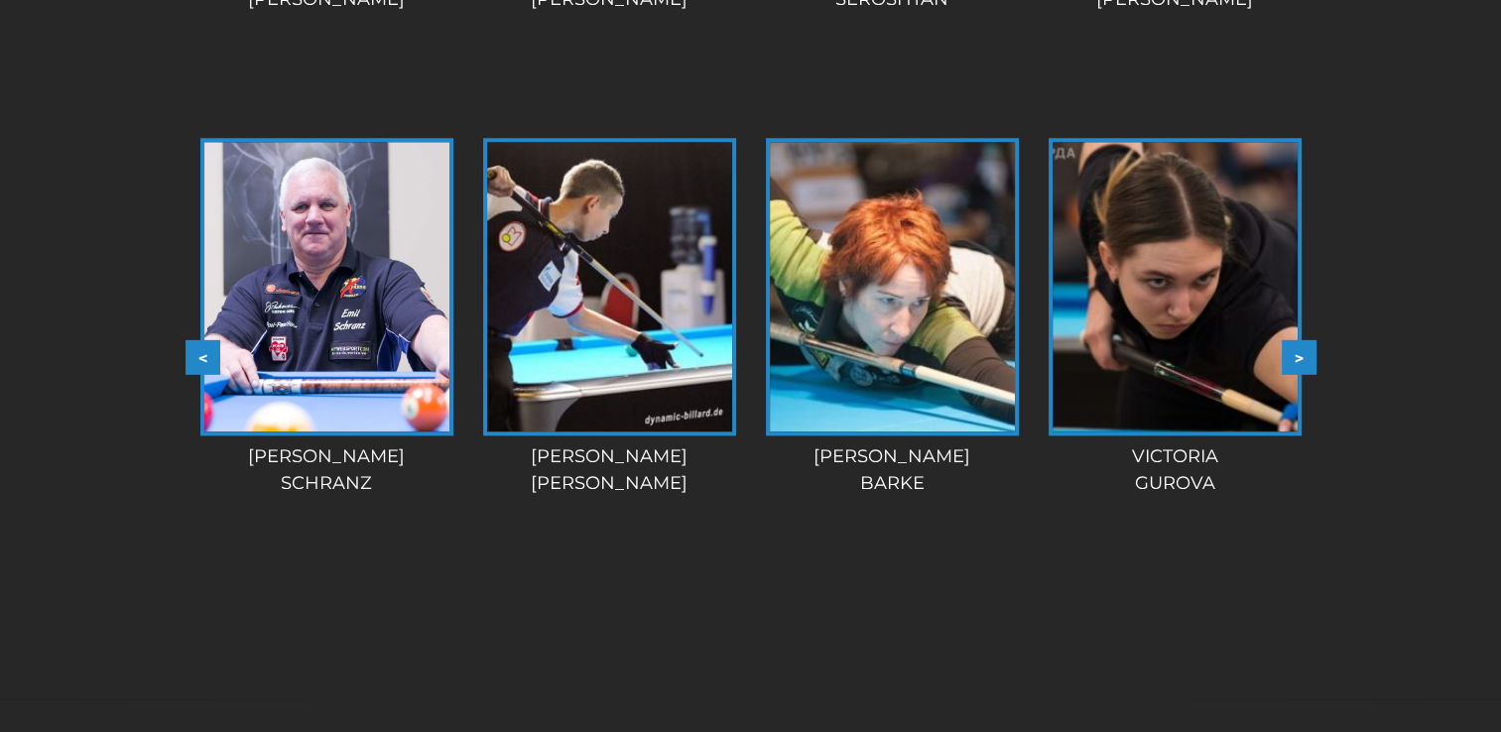
click at [1290, 356] on button ">" at bounding box center [1299, 357] width 35 height 35
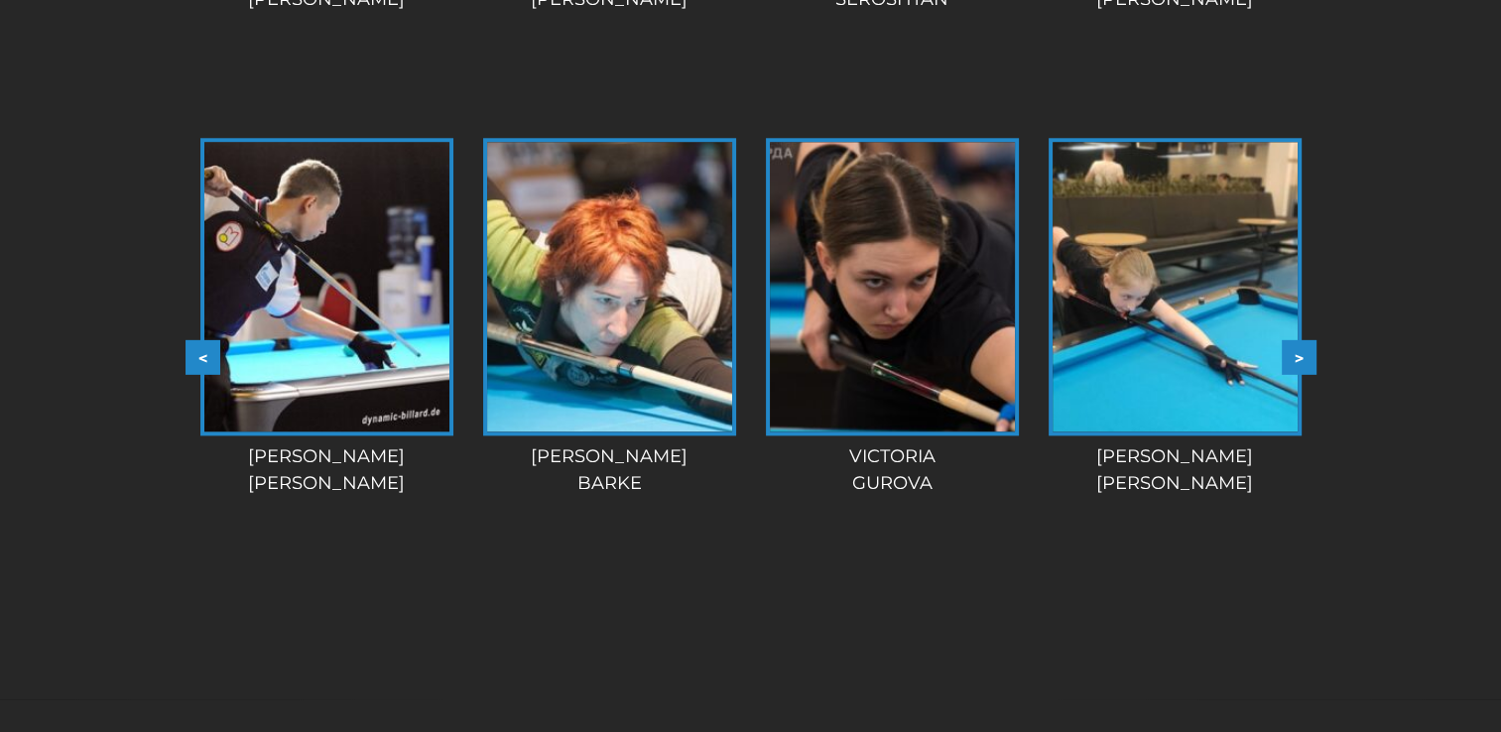
click at [1290, 356] on button ">" at bounding box center [1299, 357] width 35 height 35
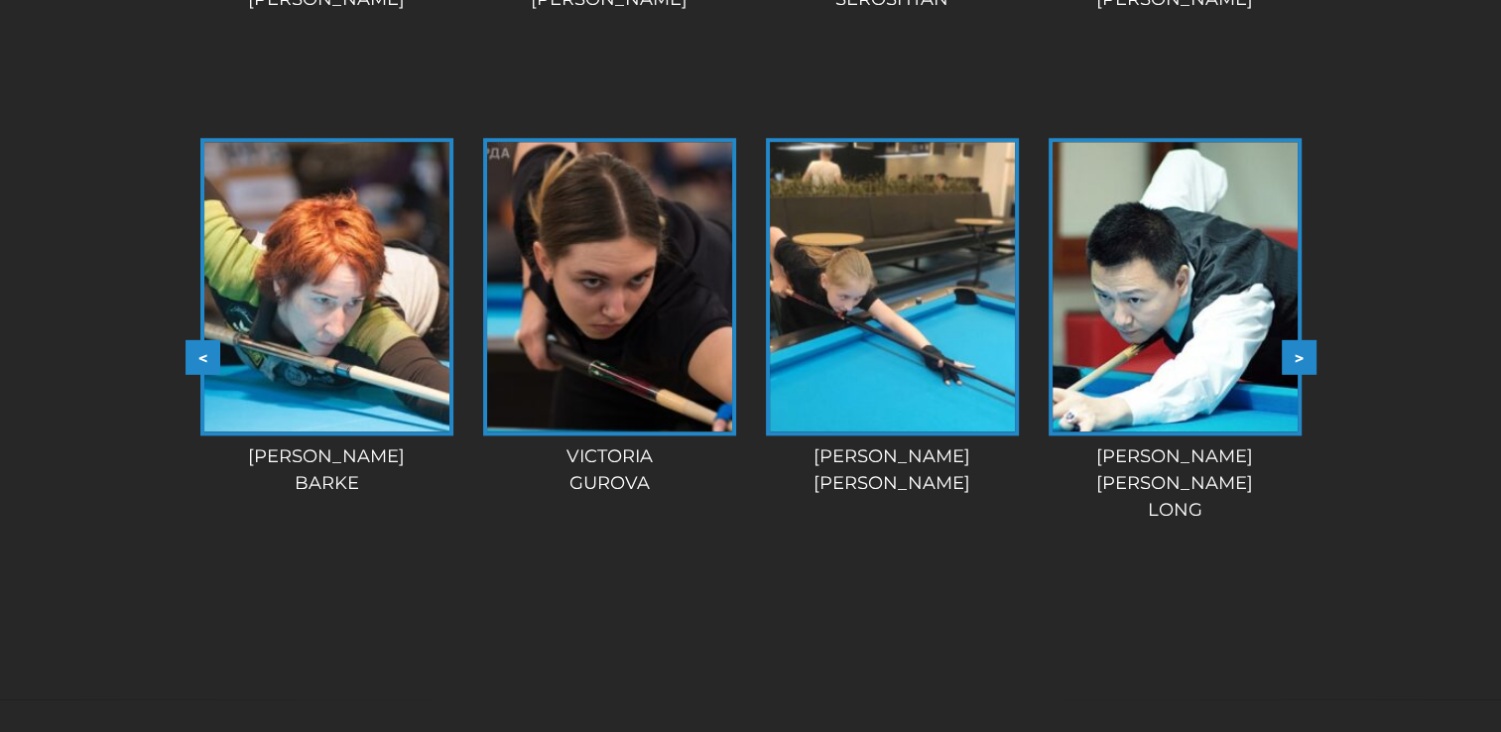
click at [1306, 359] on button ">" at bounding box center [1299, 357] width 35 height 35
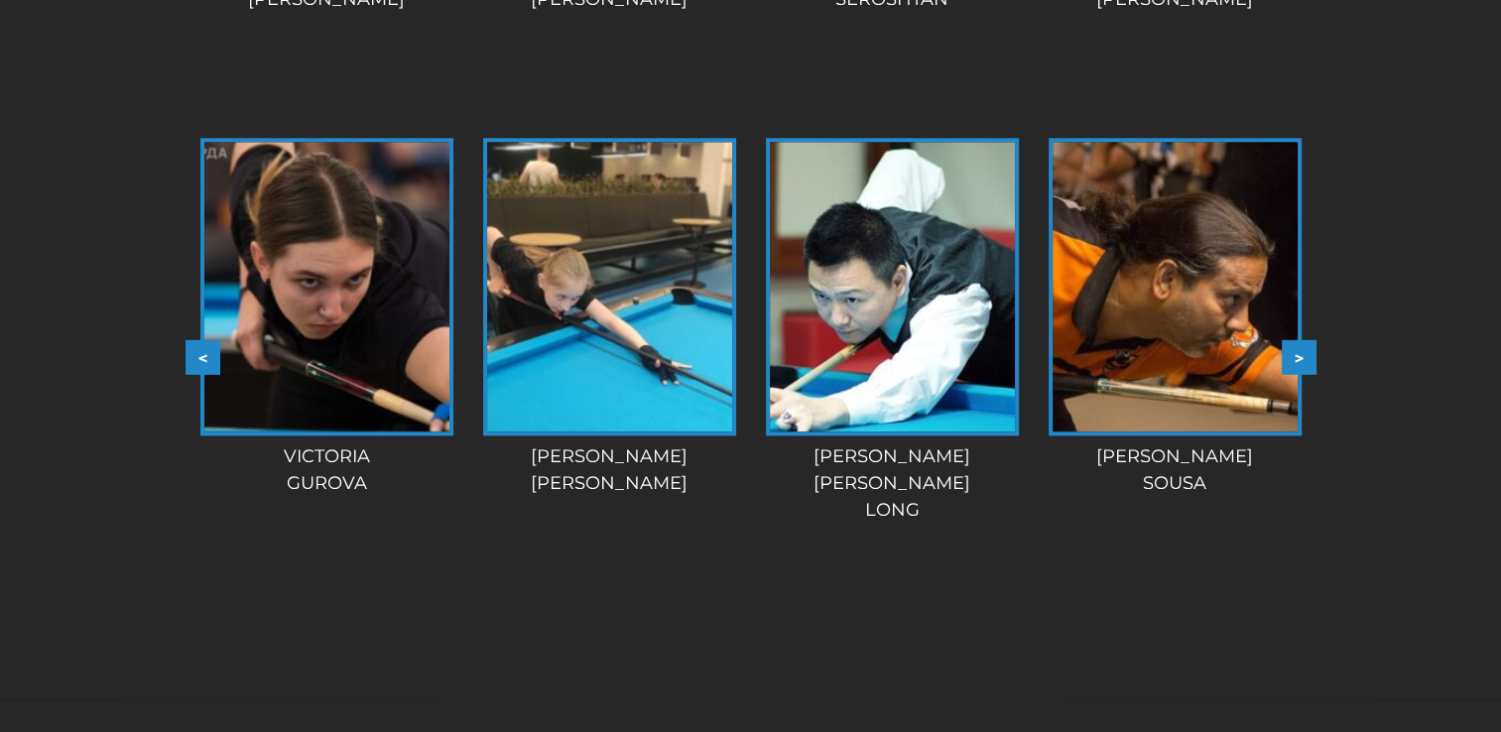
click at [1306, 359] on button ">" at bounding box center [1299, 357] width 35 height 35
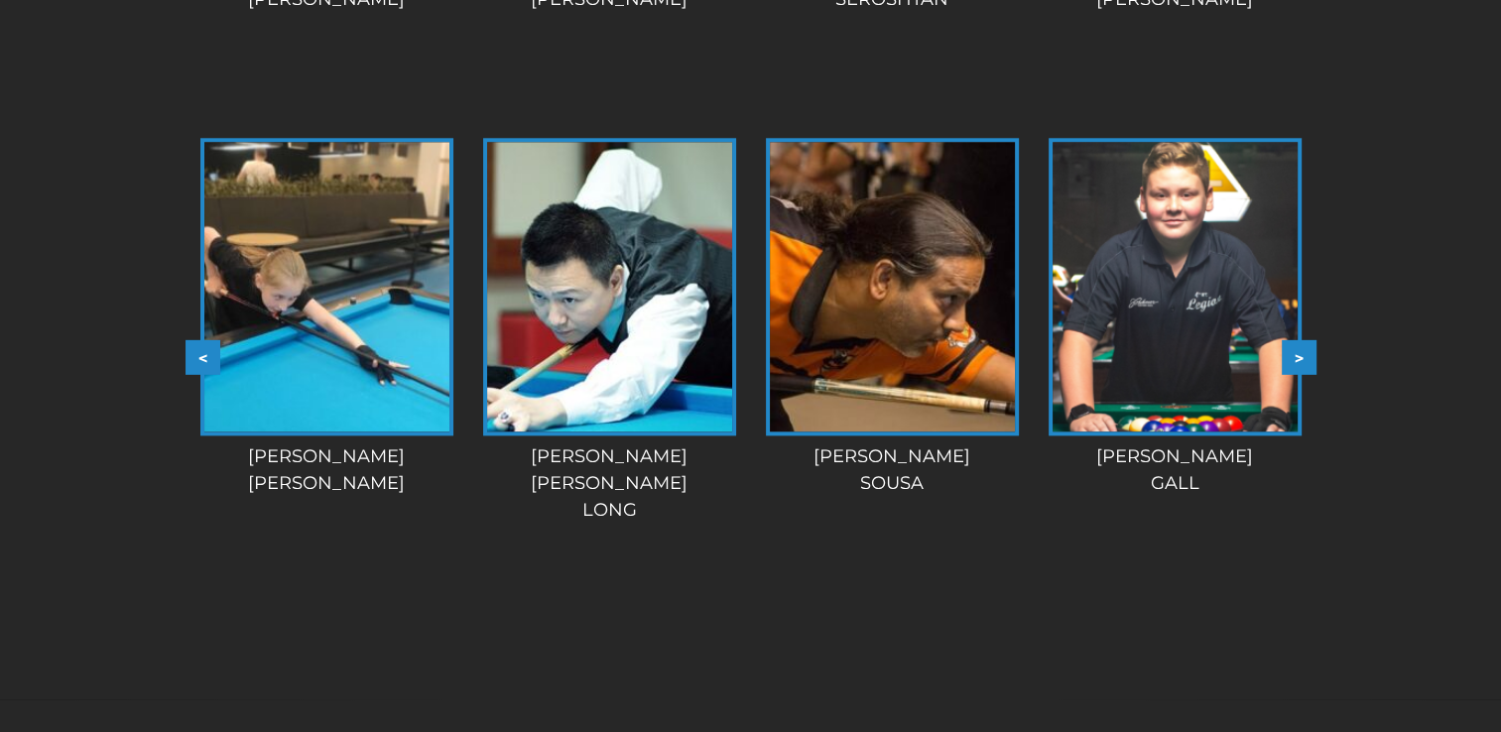
click at [1306, 359] on button ">" at bounding box center [1299, 357] width 35 height 35
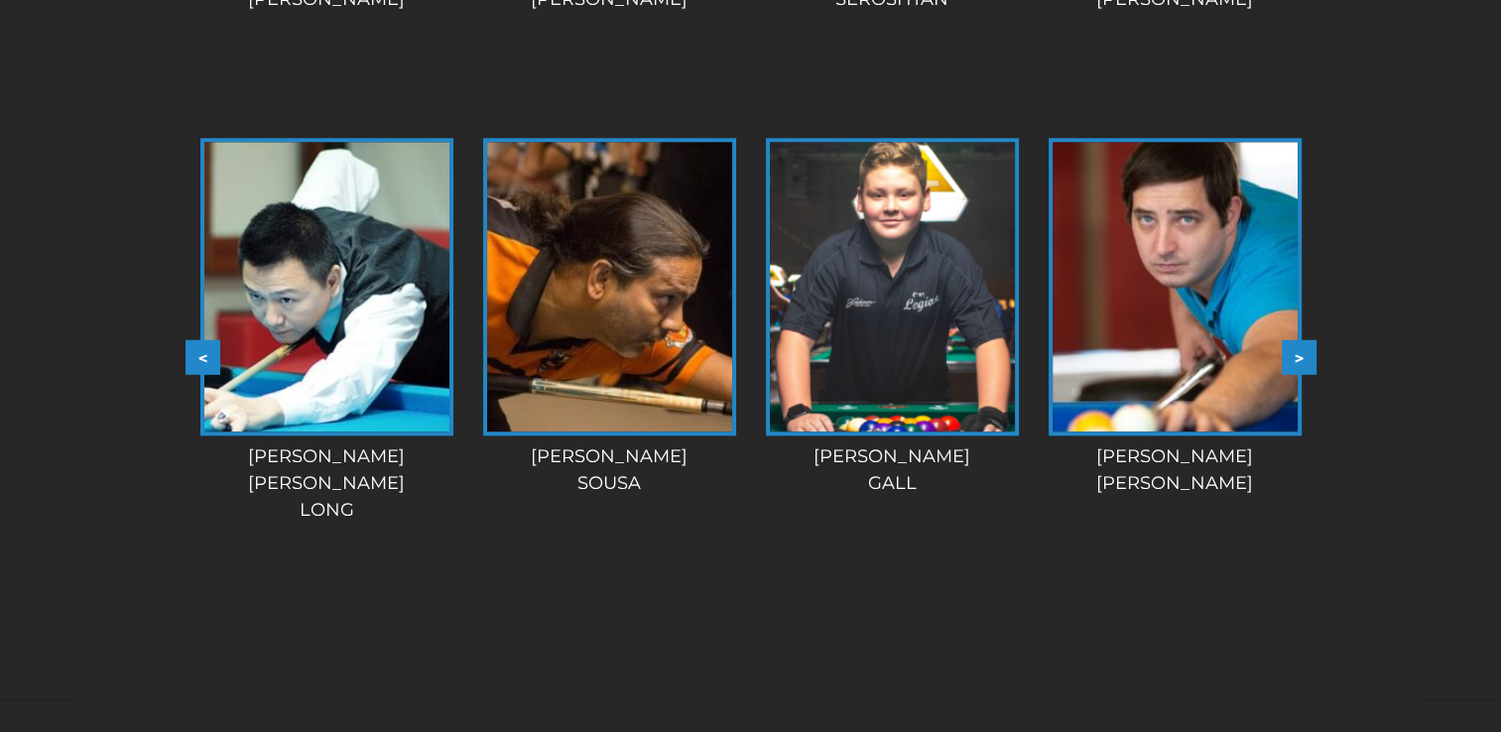
click at [1306, 359] on button ">" at bounding box center [1299, 357] width 35 height 35
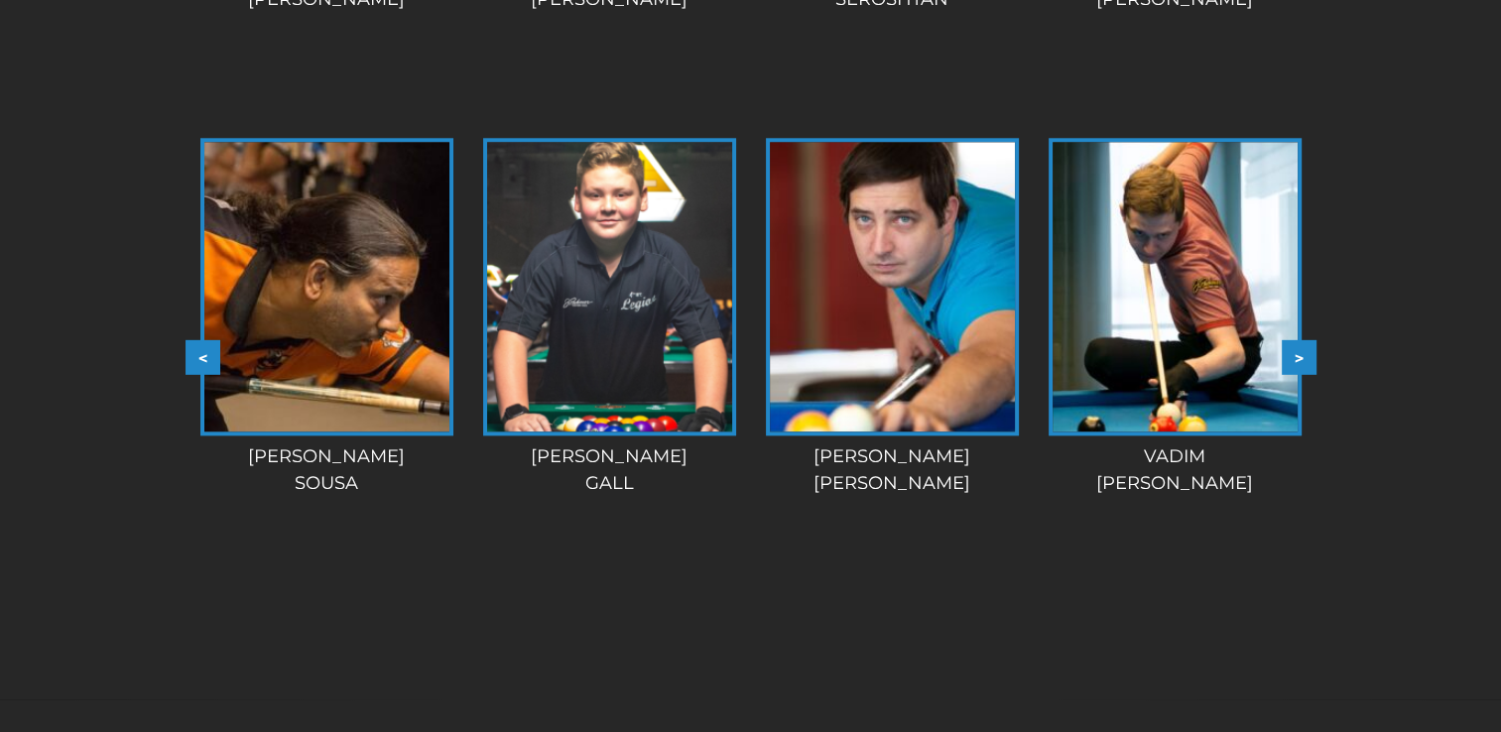
click at [1306, 359] on button ">" at bounding box center [1299, 357] width 35 height 35
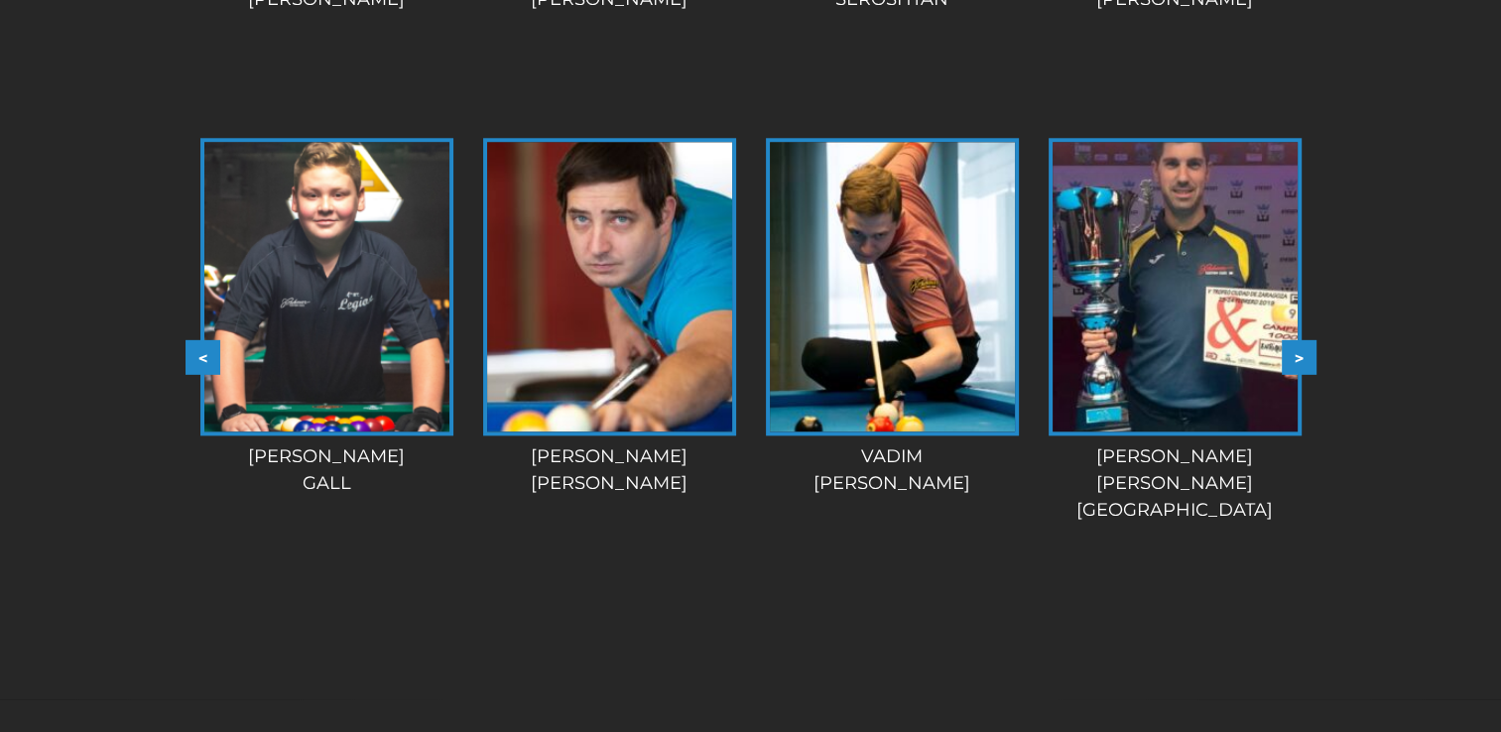
click at [1306, 359] on button ">" at bounding box center [1299, 357] width 35 height 35
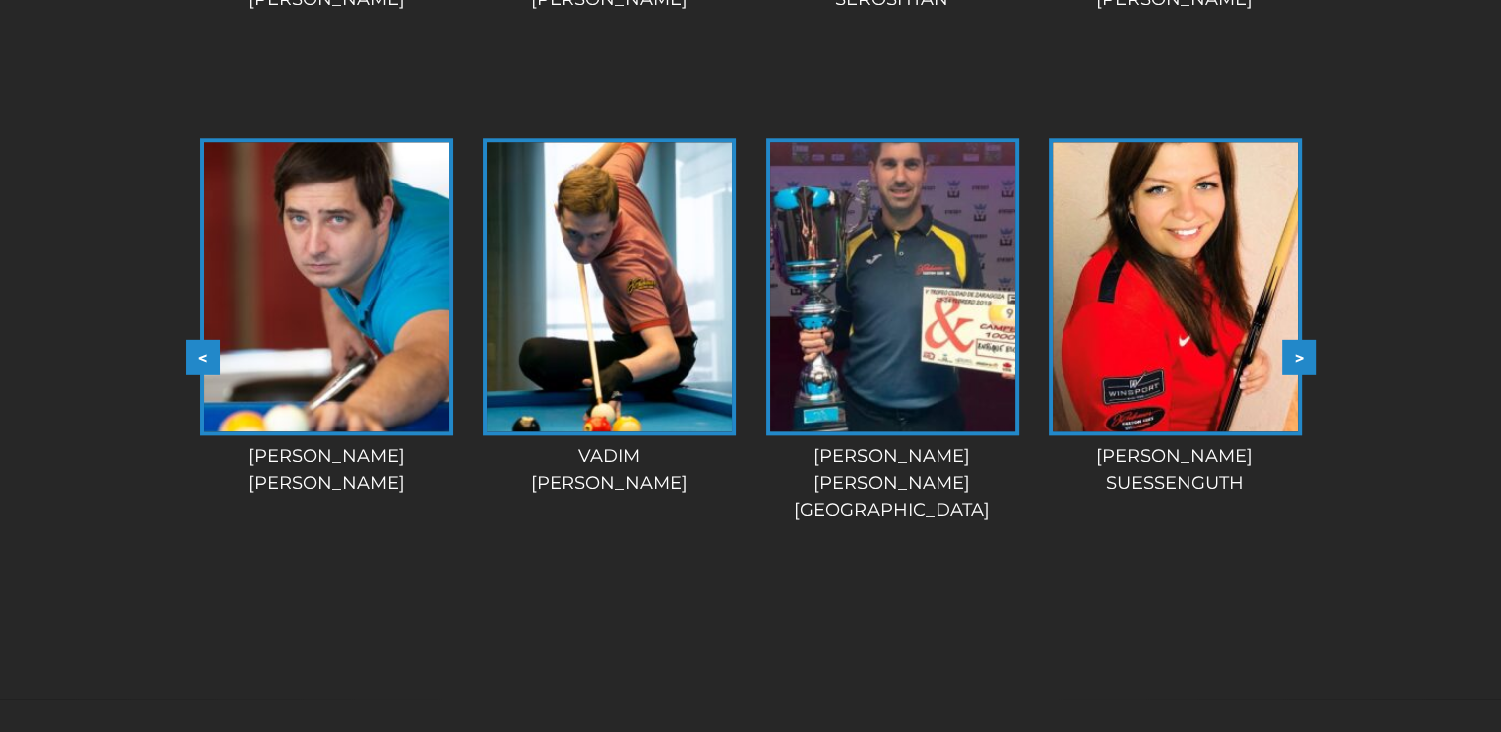
click at [1306, 359] on button ">" at bounding box center [1299, 357] width 35 height 35
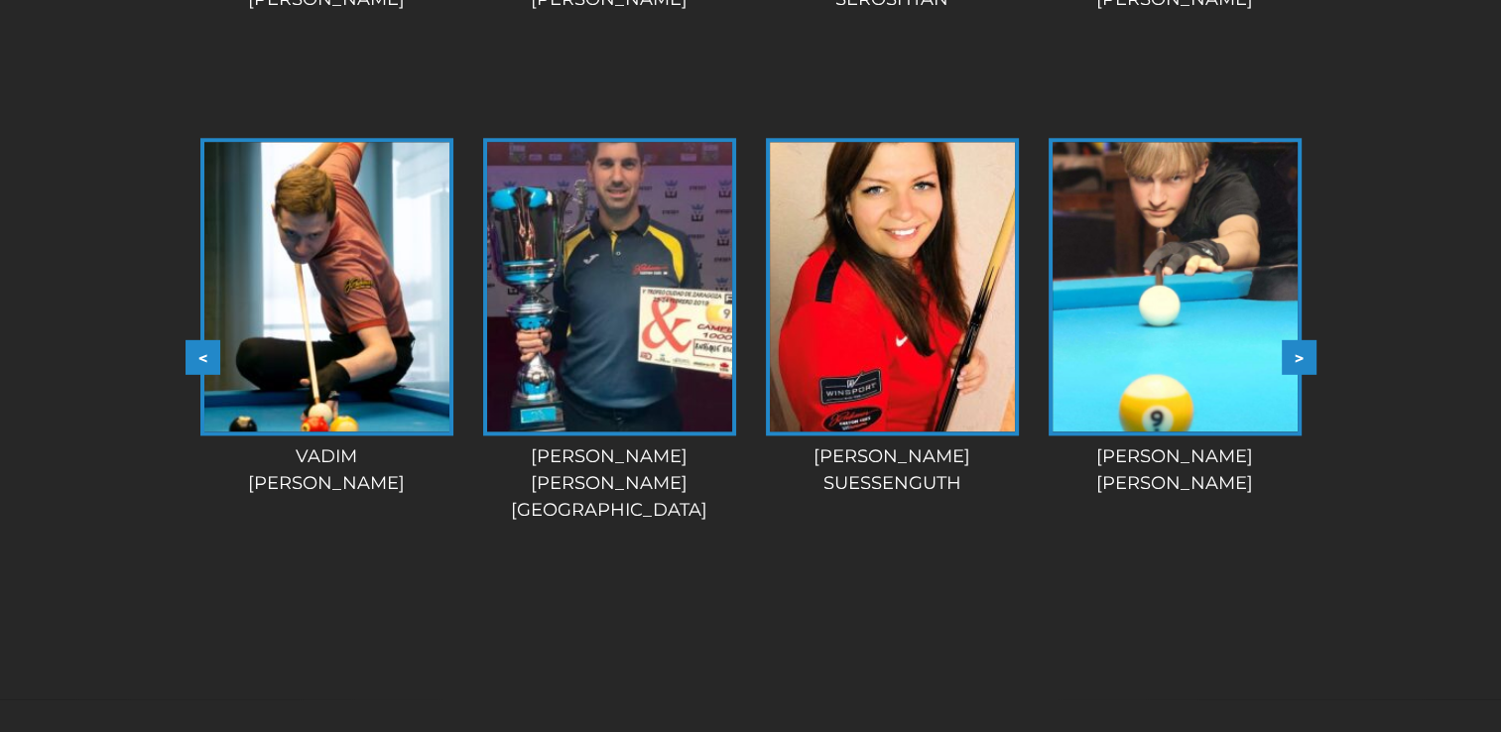
click at [1306, 359] on button ">" at bounding box center [1299, 357] width 35 height 35
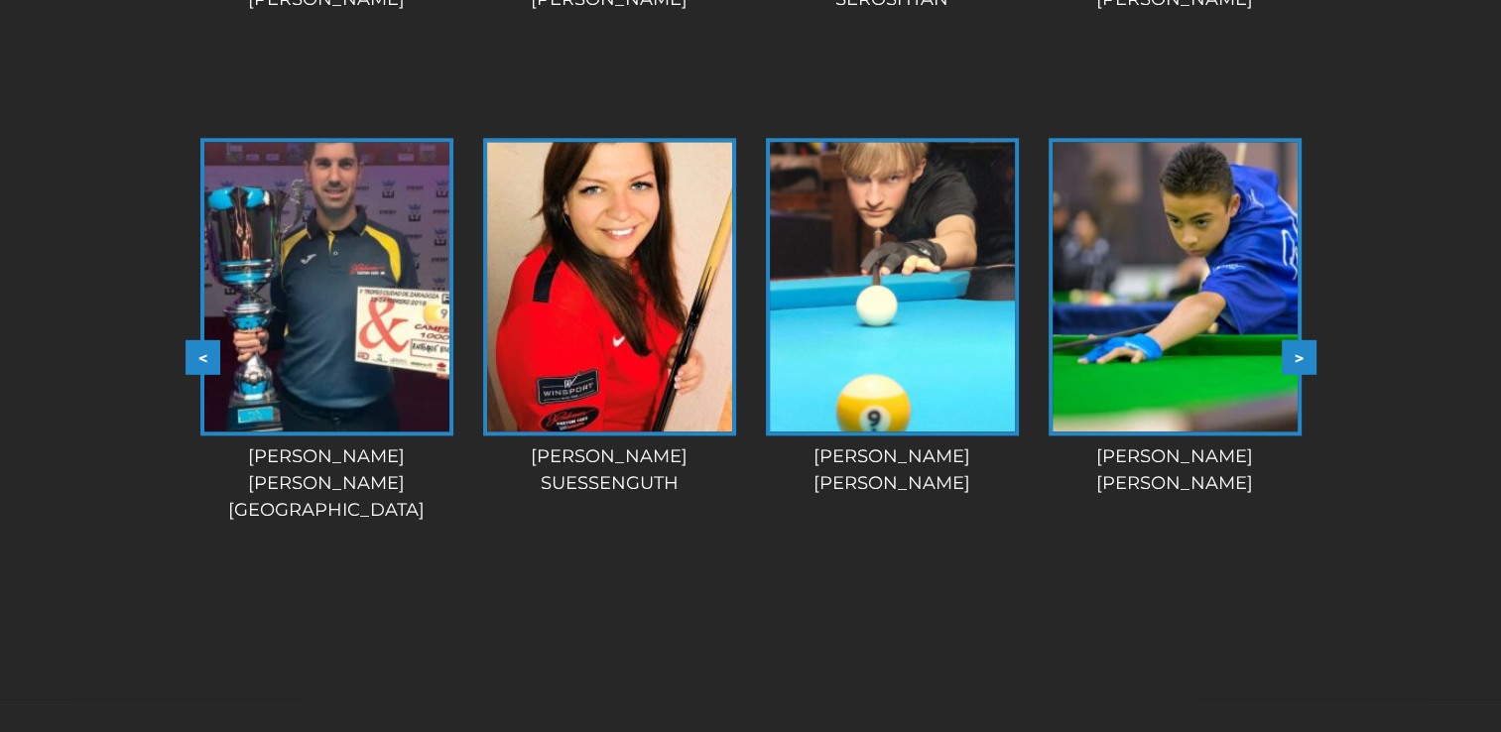
click at [1306, 359] on button ">" at bounding box center [1299, 357] width 35 height 35
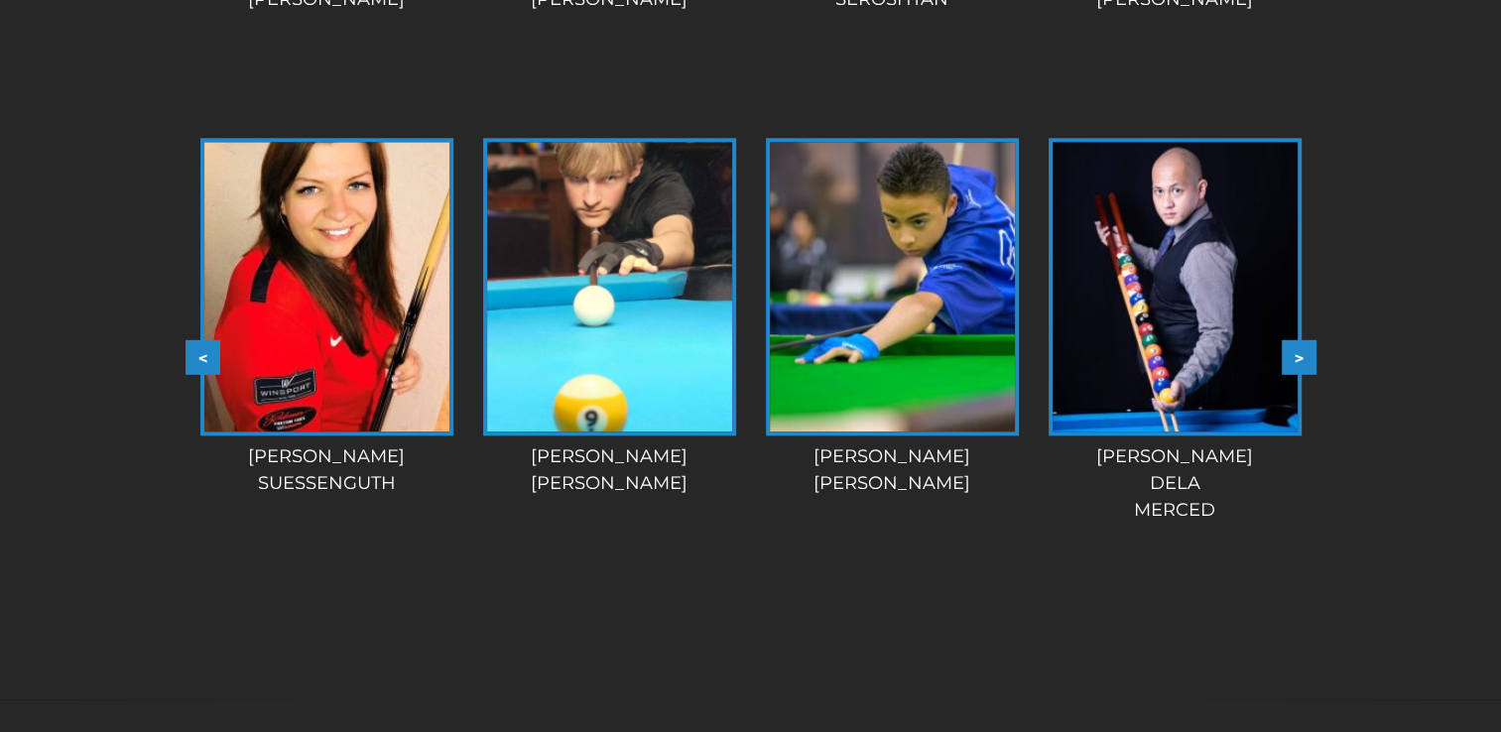
click at [1306, 359] on button ">" at bounding box center [1299, 357] width 35 height 35
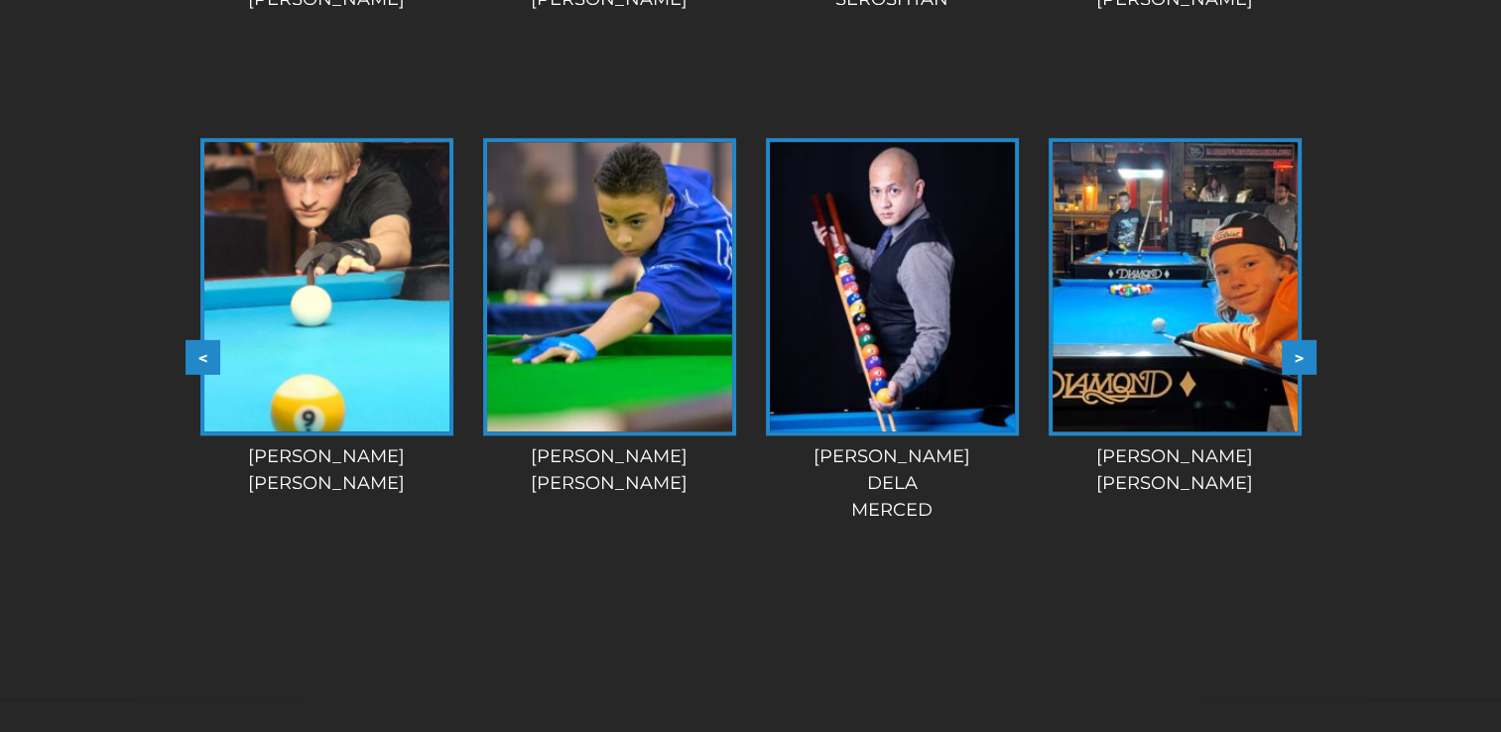
click at [1306, 359] on button ">" at bounding box center [1299, 357] width 35 height 35
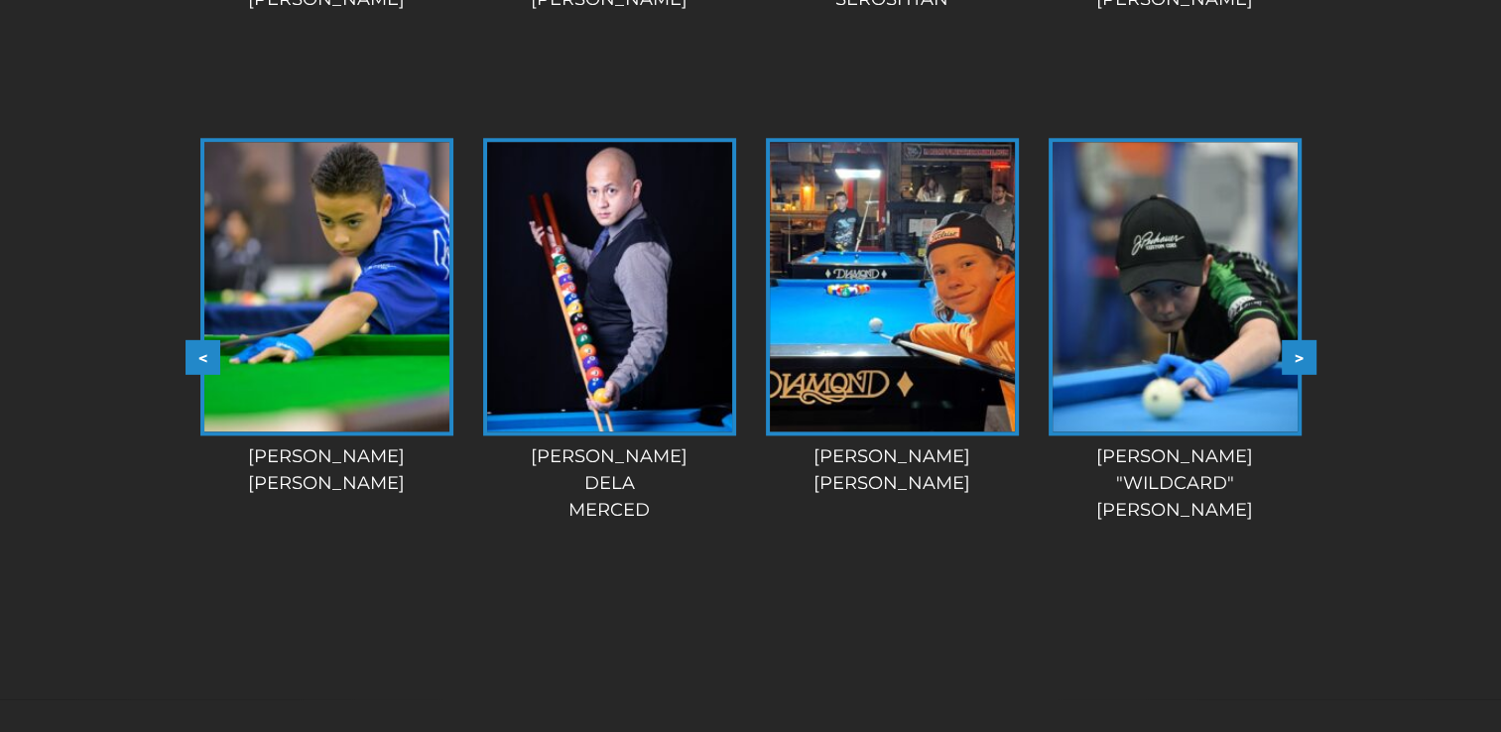
click at [1306, 359] on button ">" at bounding box center [1299, 357] width 35 height 35
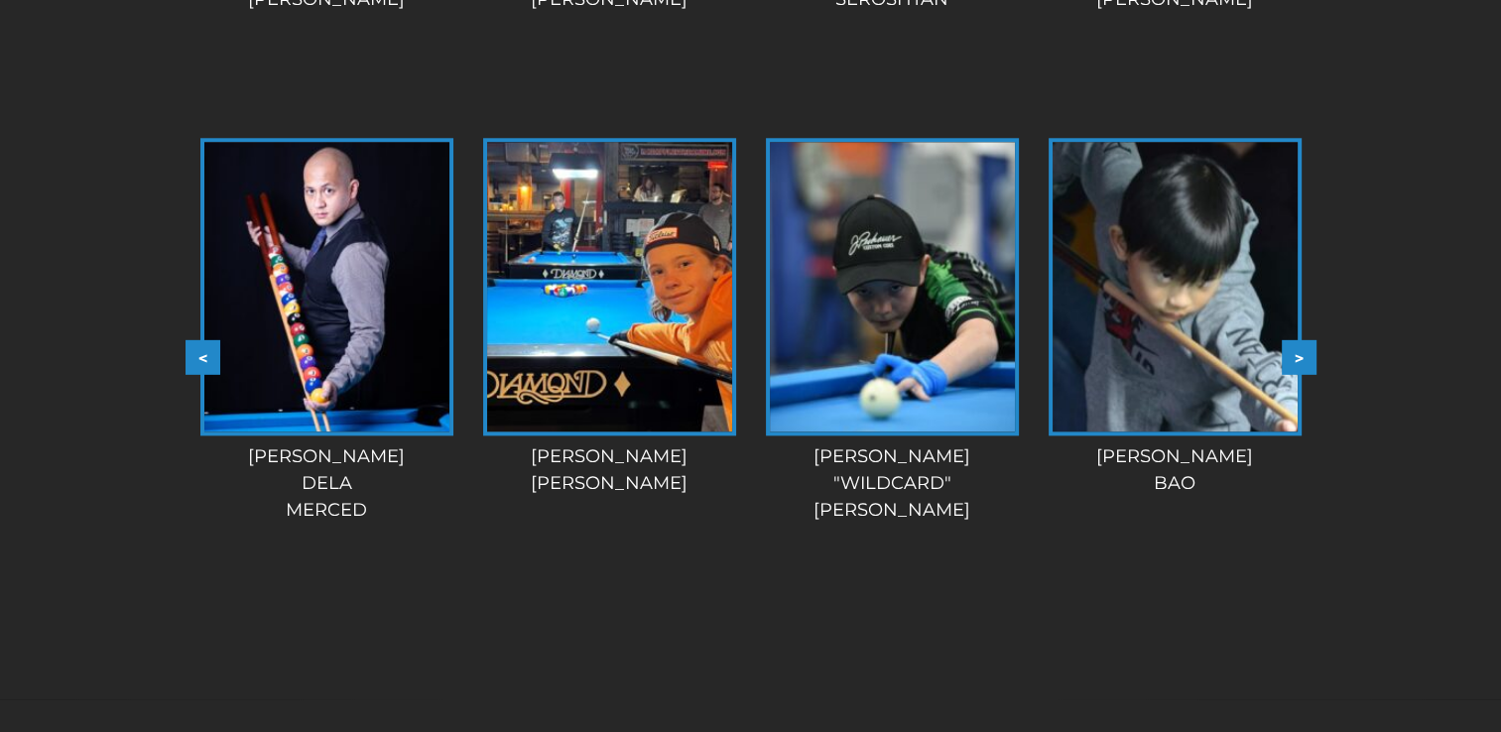
click at [1306, 359] on button ">" at bounding box center [1299, 357] width 35 height 35
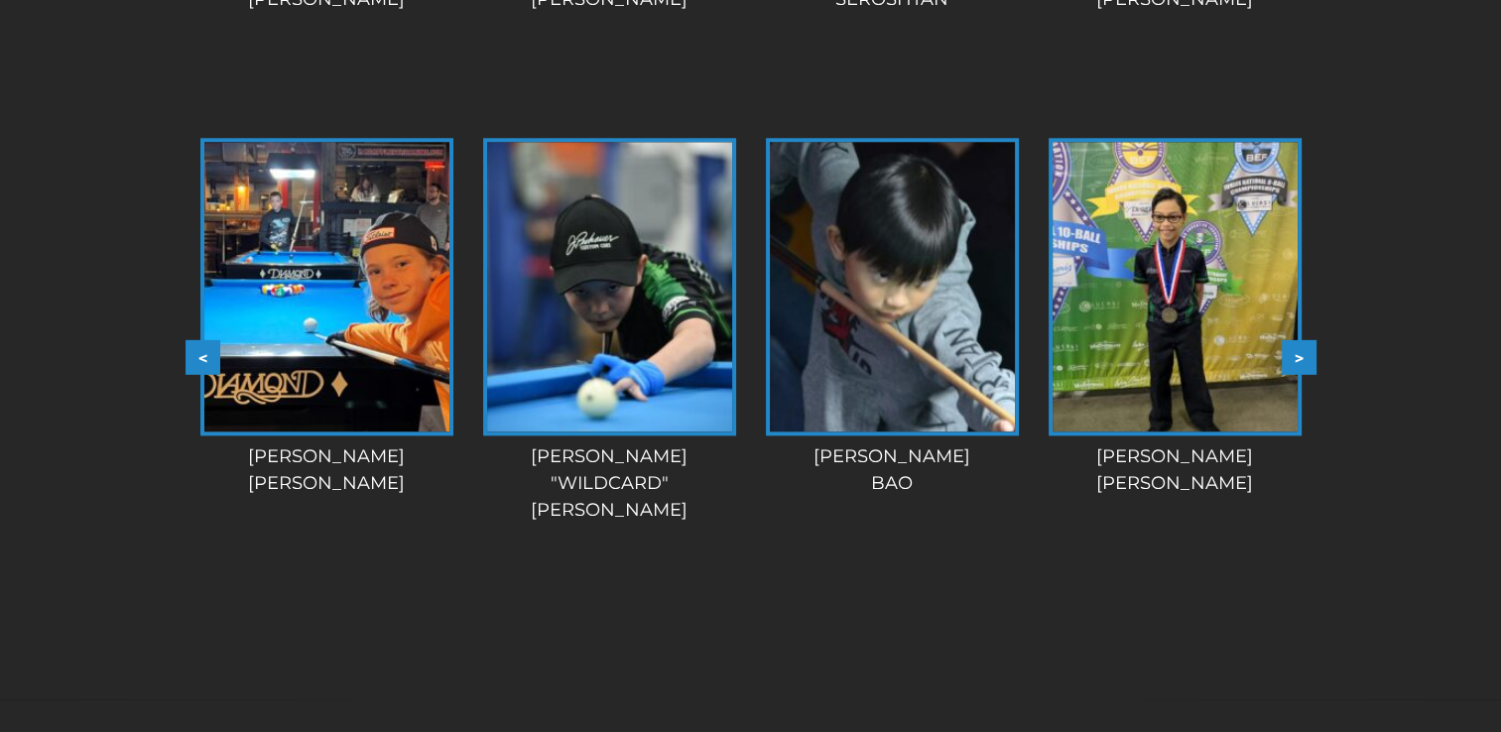
click at [1306, 359] on button ">" at bounding box center [1299, 357] width 35 height 35
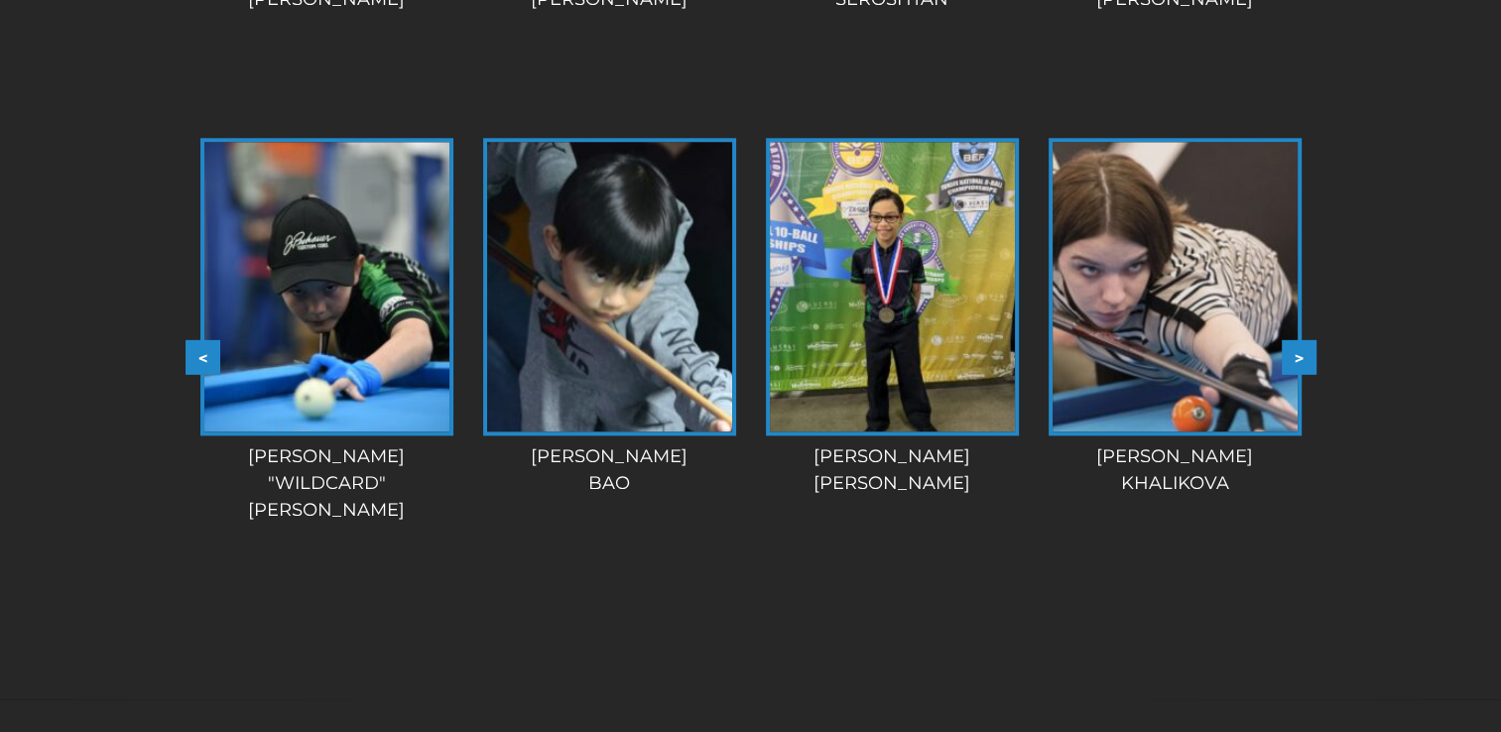
click at [1306, 359] on button ">" at bounding box center [1299, 357] width 35 height 35
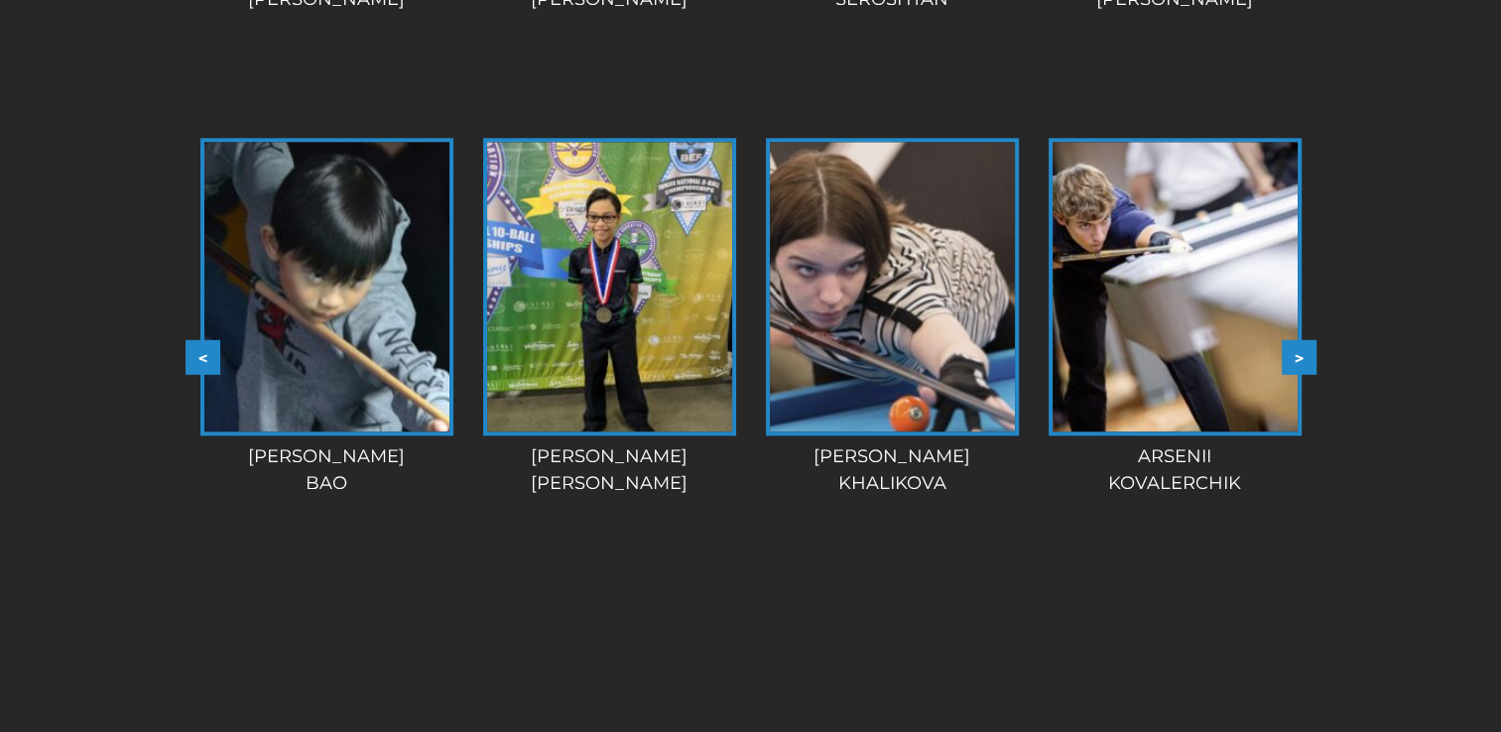
click at [1306, 359] on button ">" at bounding box center [1299, 357] width 35 height 35
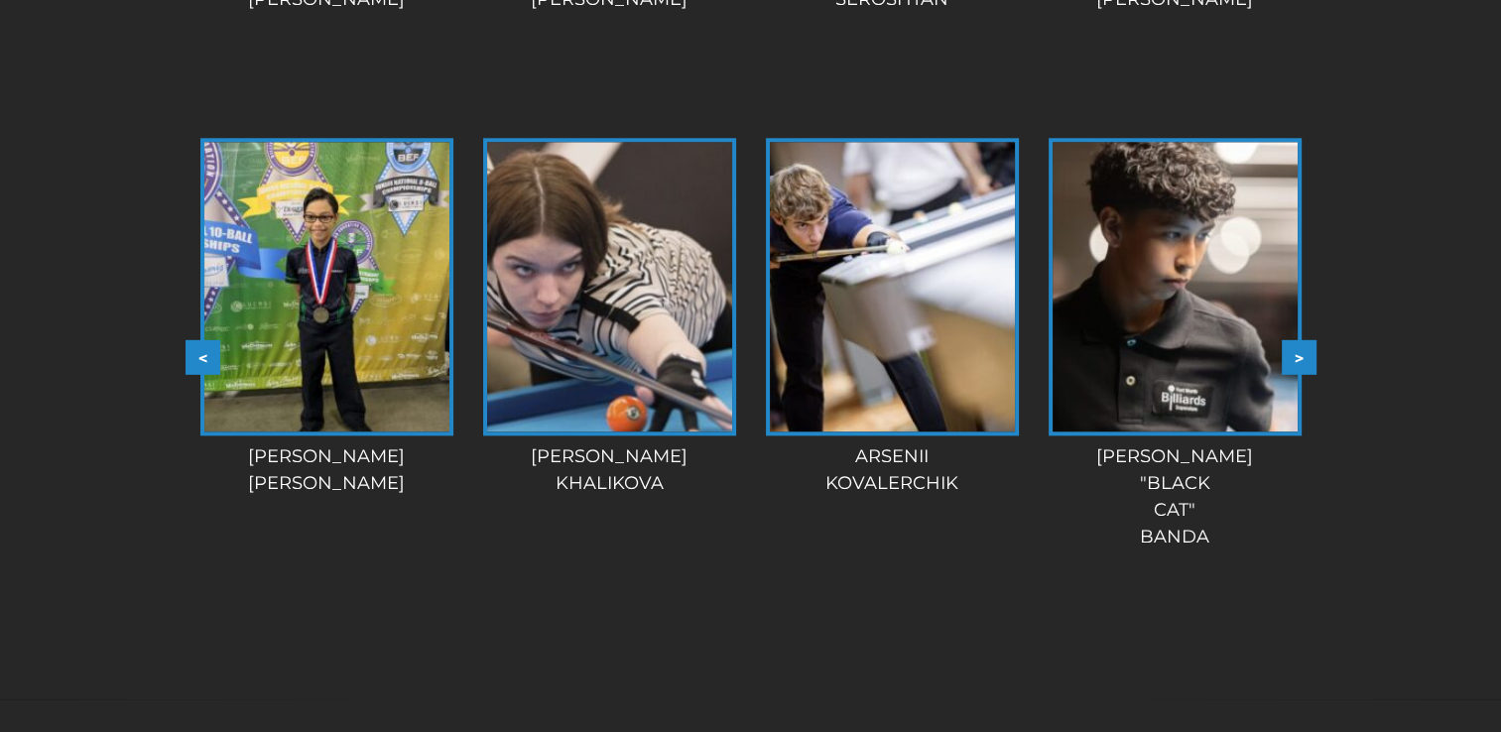
click at [1306, 359] on button ">" at bounding box center [1299, 357] width 35 height 35
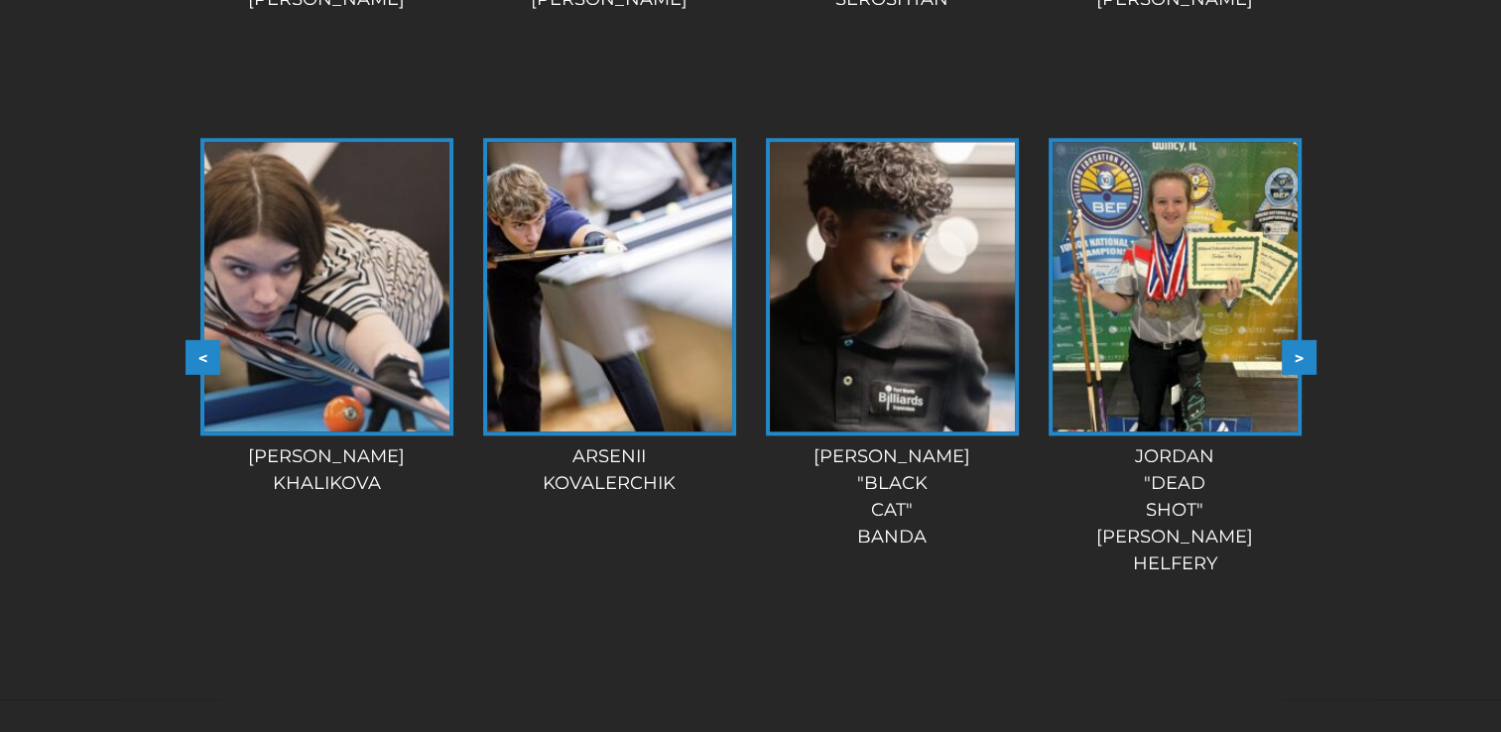
click at [1306, 359] on button ">" at bounding box center [1299, 357] width 35 height 35
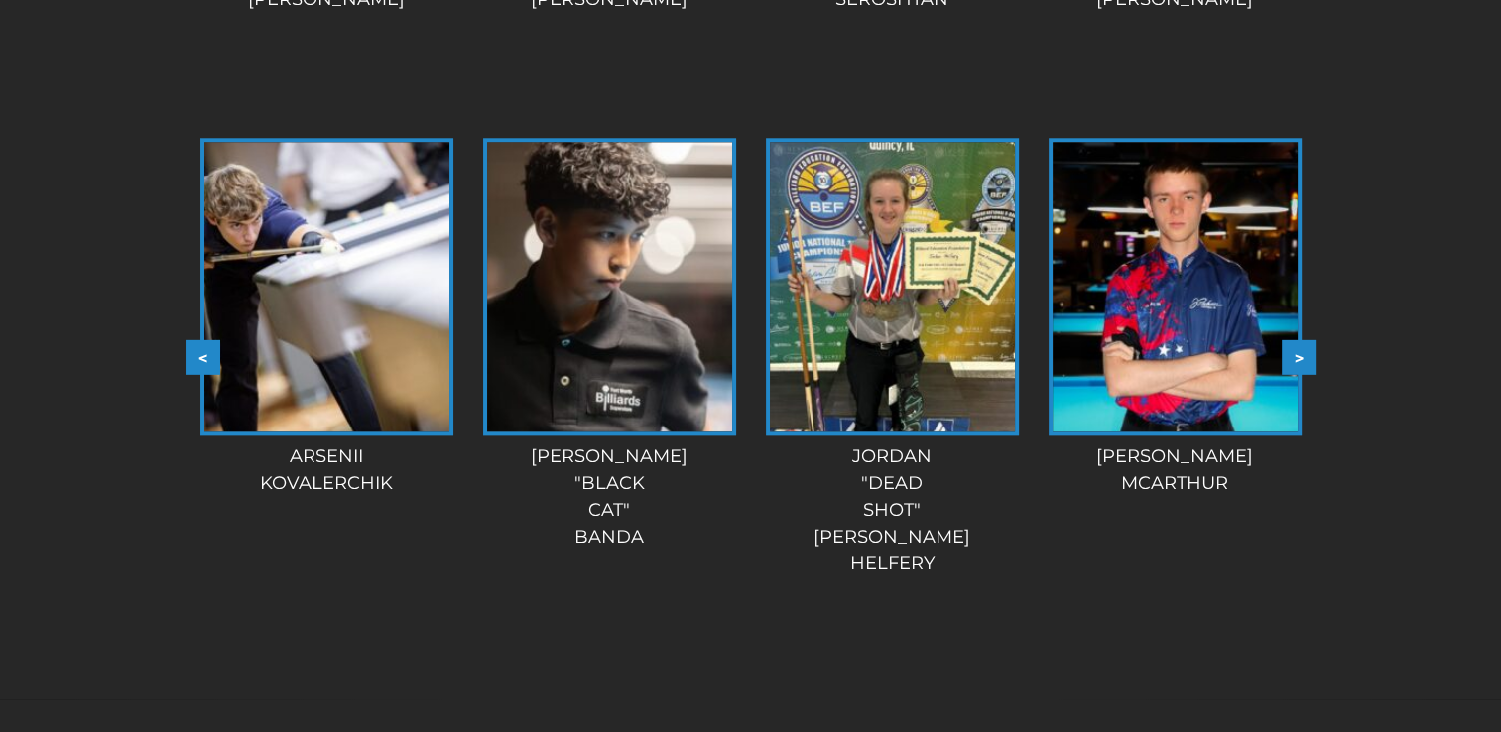
click at [1306, 359] on button ">" at bounding box center [1299, 357] width 35 height 35
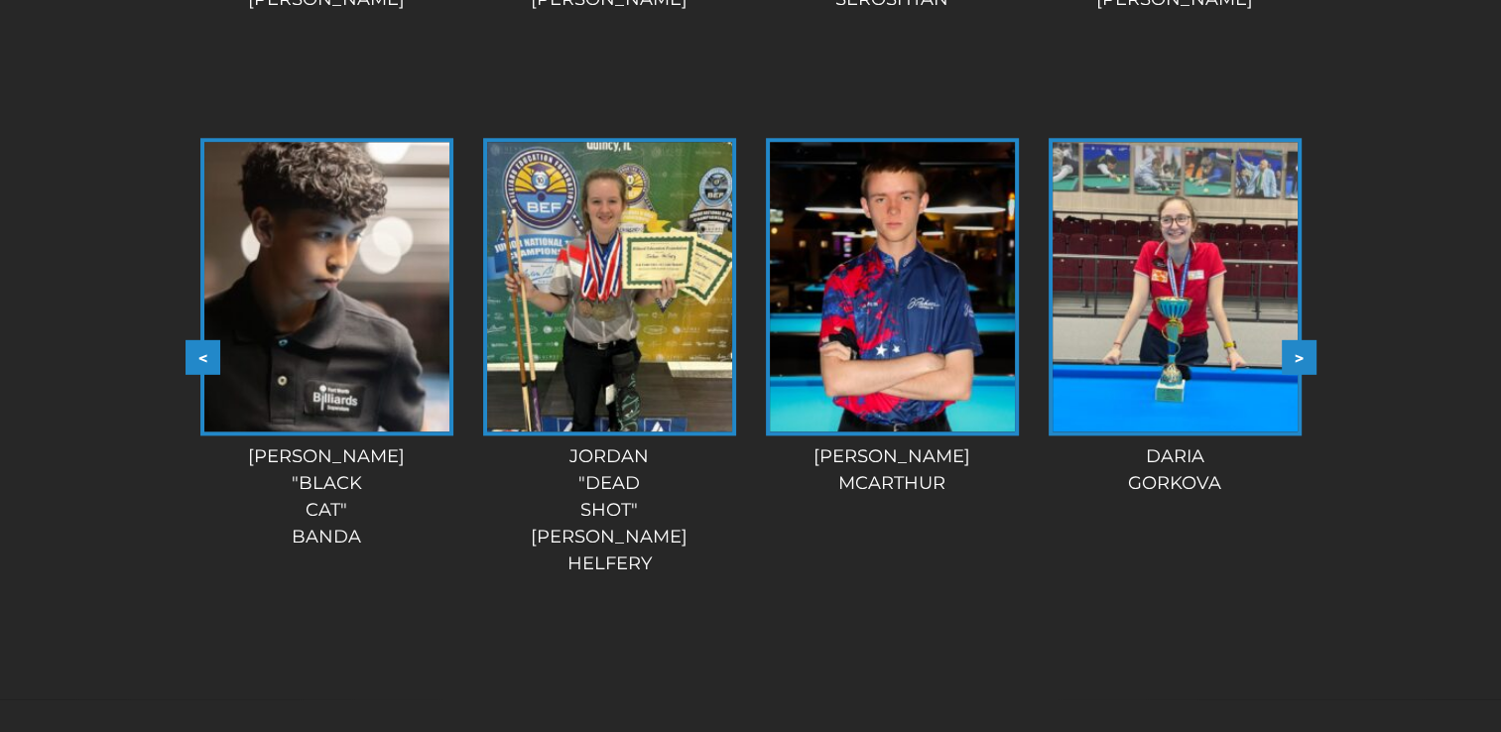
click at [1306, 359] on button ">" at bounding box center [1299, 357] width 35 height 35
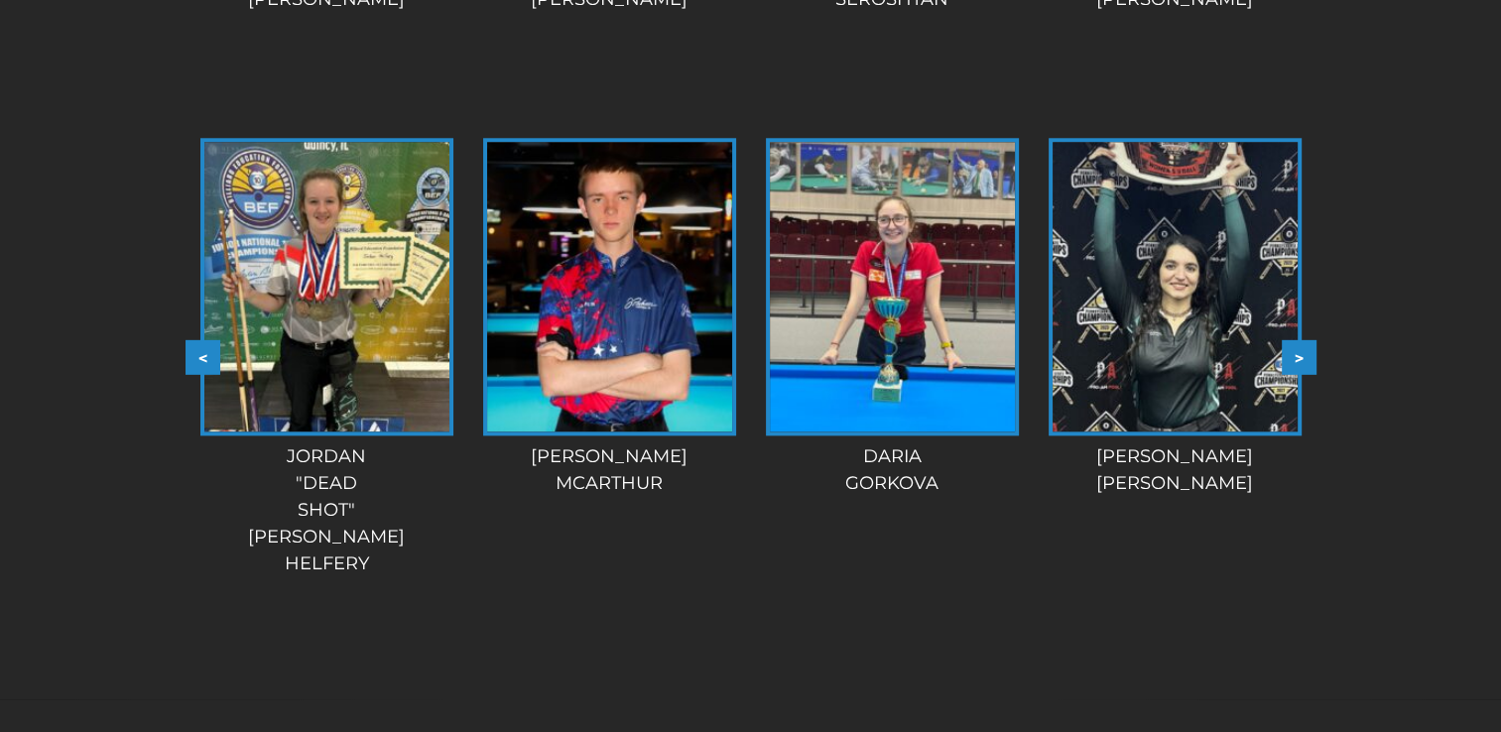
click at [1306, 359] on button ">" at bounding box center [1299, 357] width 35 height 35
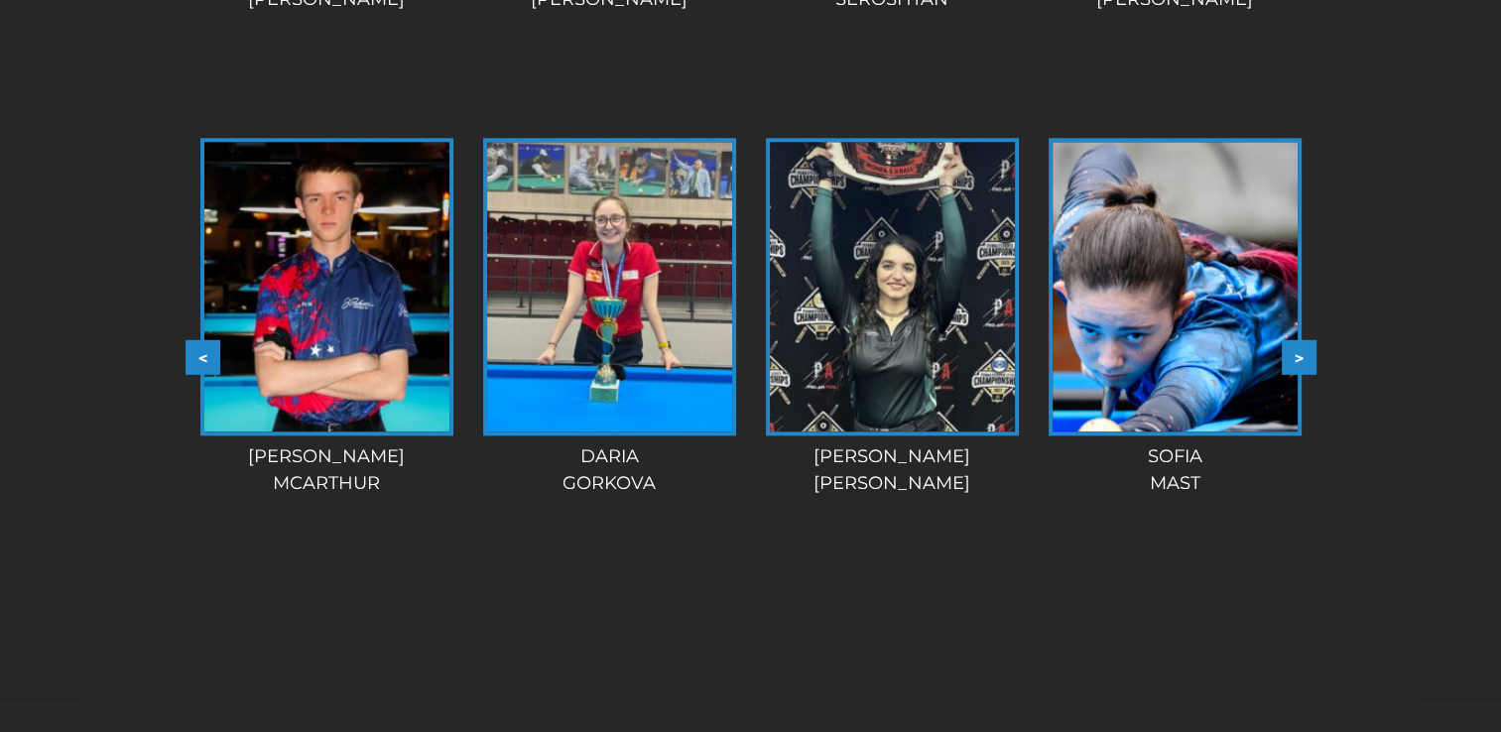
click at [1306, 359] on button ">" at bounding box center [1299, 357] width 35 height 35
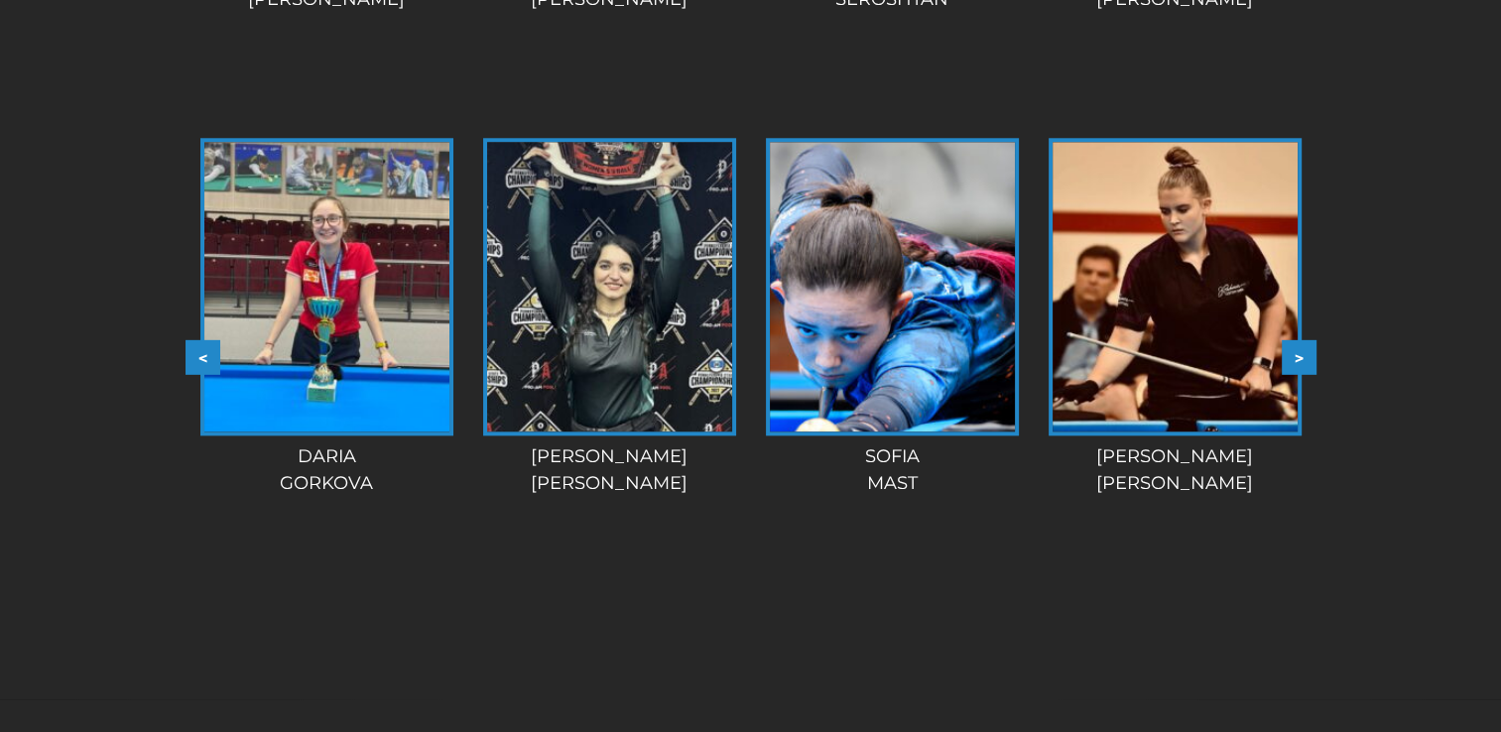
click at [1306, 359] on button ">" at bounding box center [1299, 357] width 35 height 35
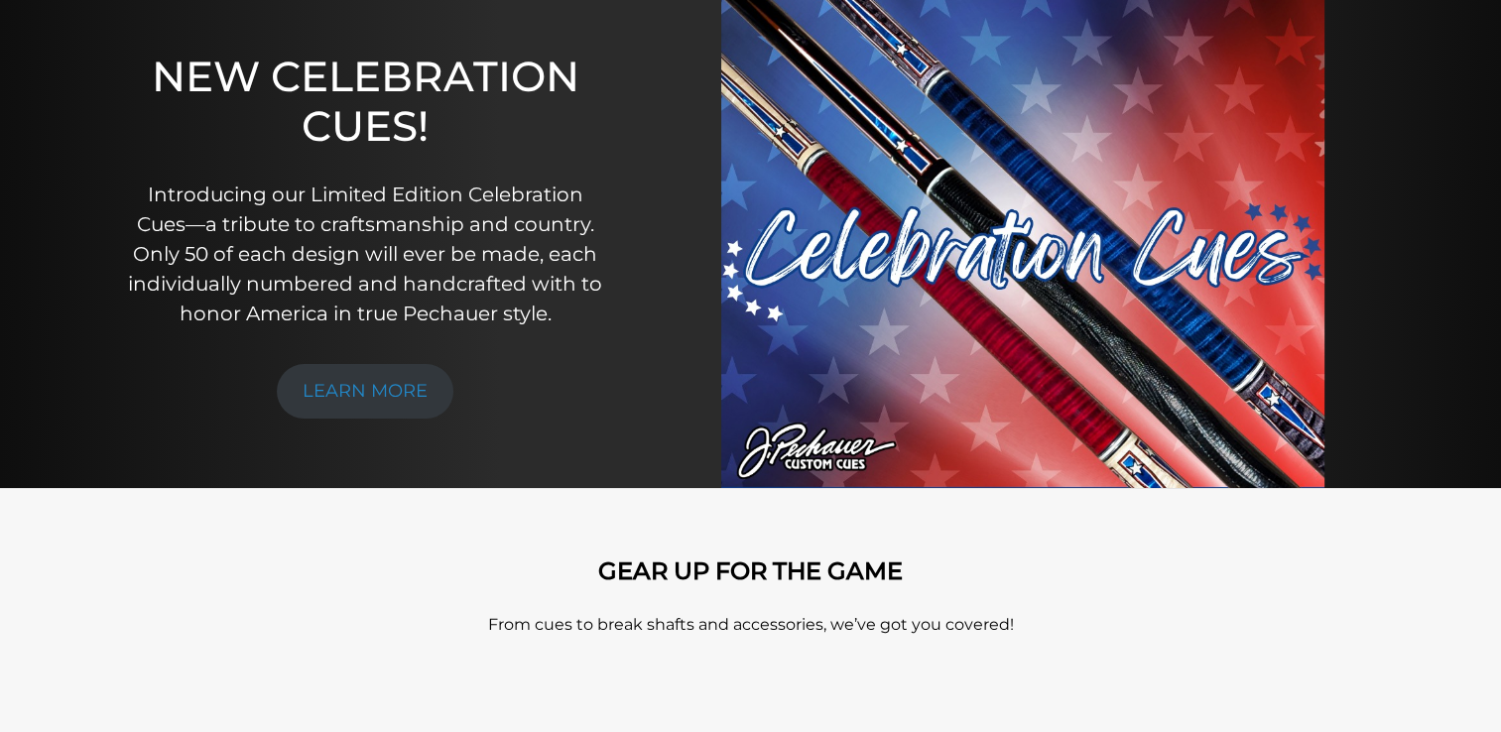
scroll to position [0, 0]
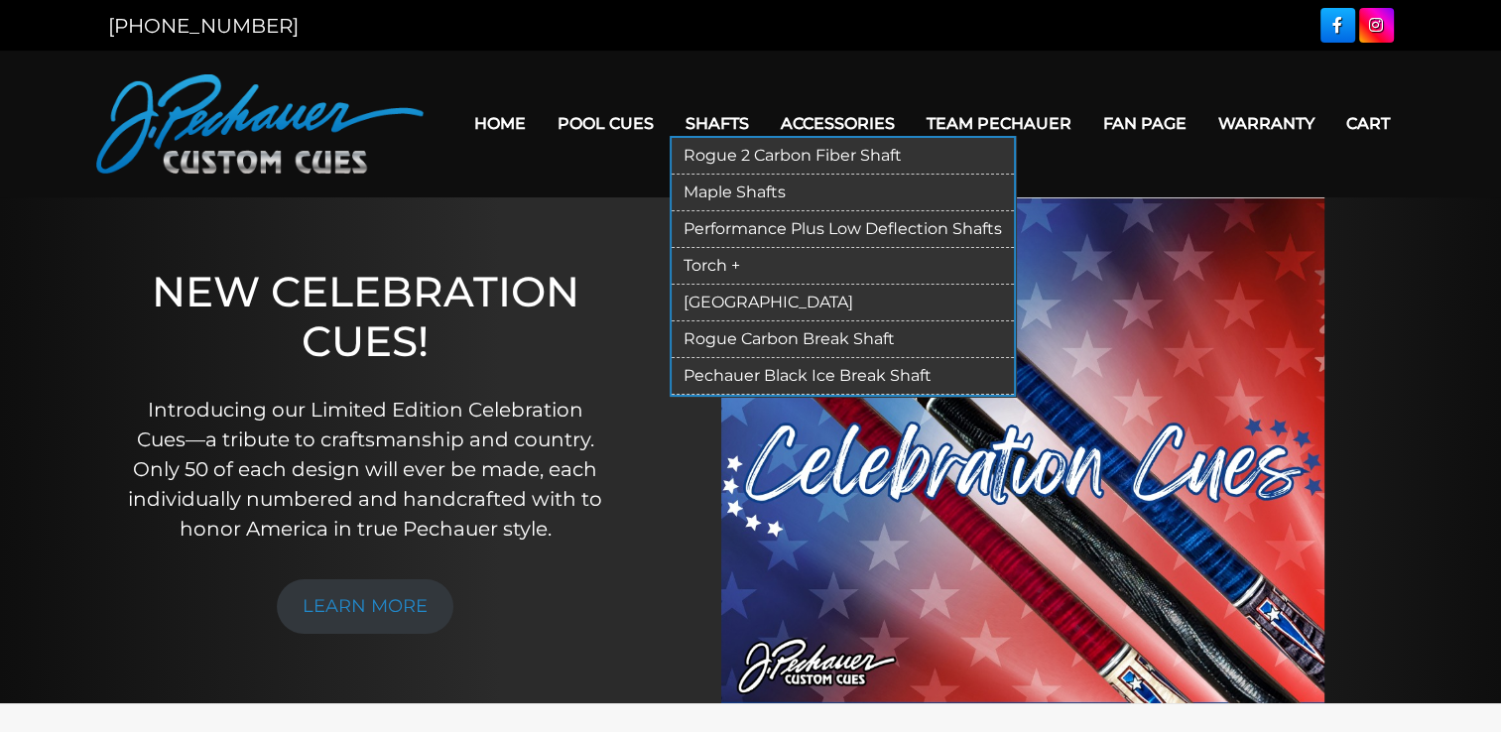
click at [703, 153] on link "Rogue 2 Carbon Fiber Shaft" at bounding box center [843, 156] width 342 height 37
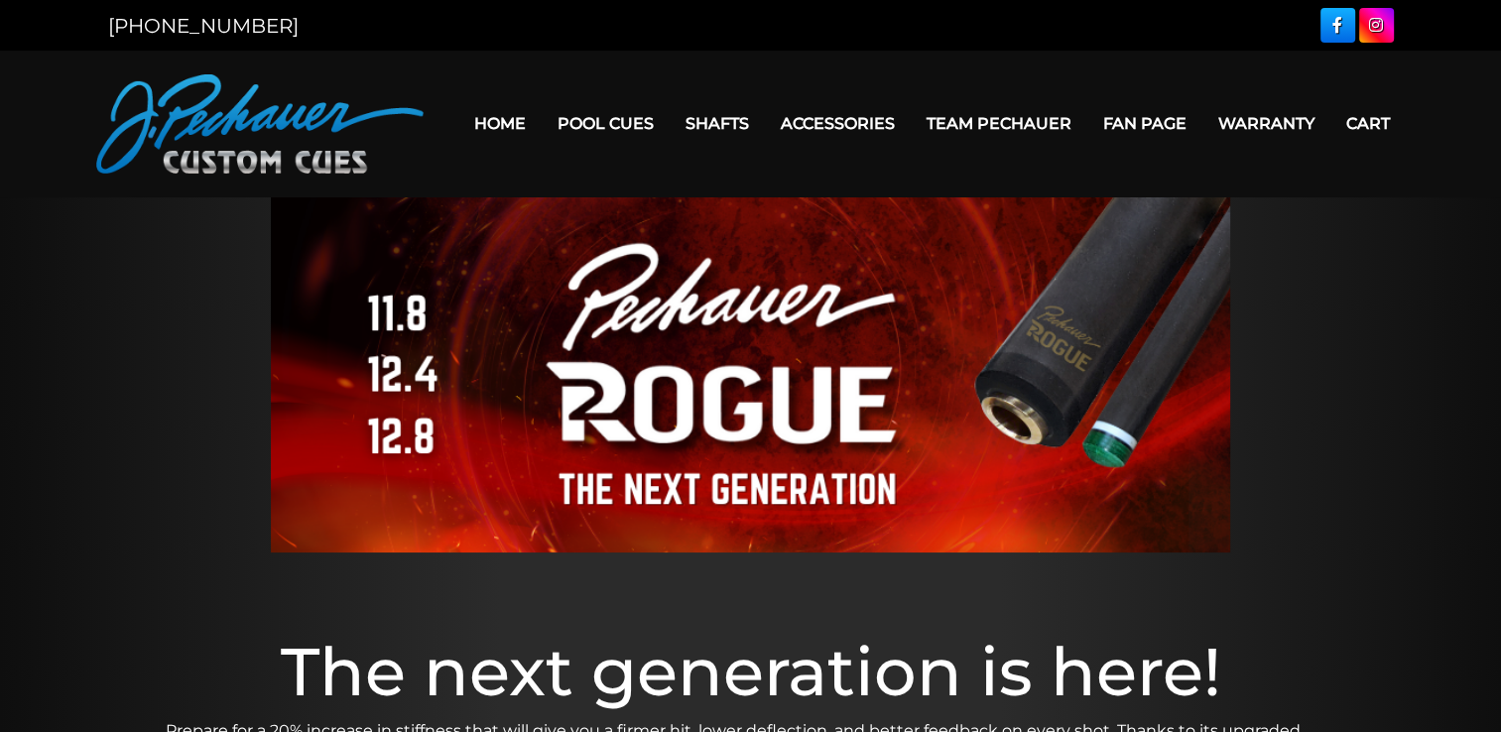
click at [958, 125] on link "Team Pechauer" at bounding box center [999, 123] width 177 height 51
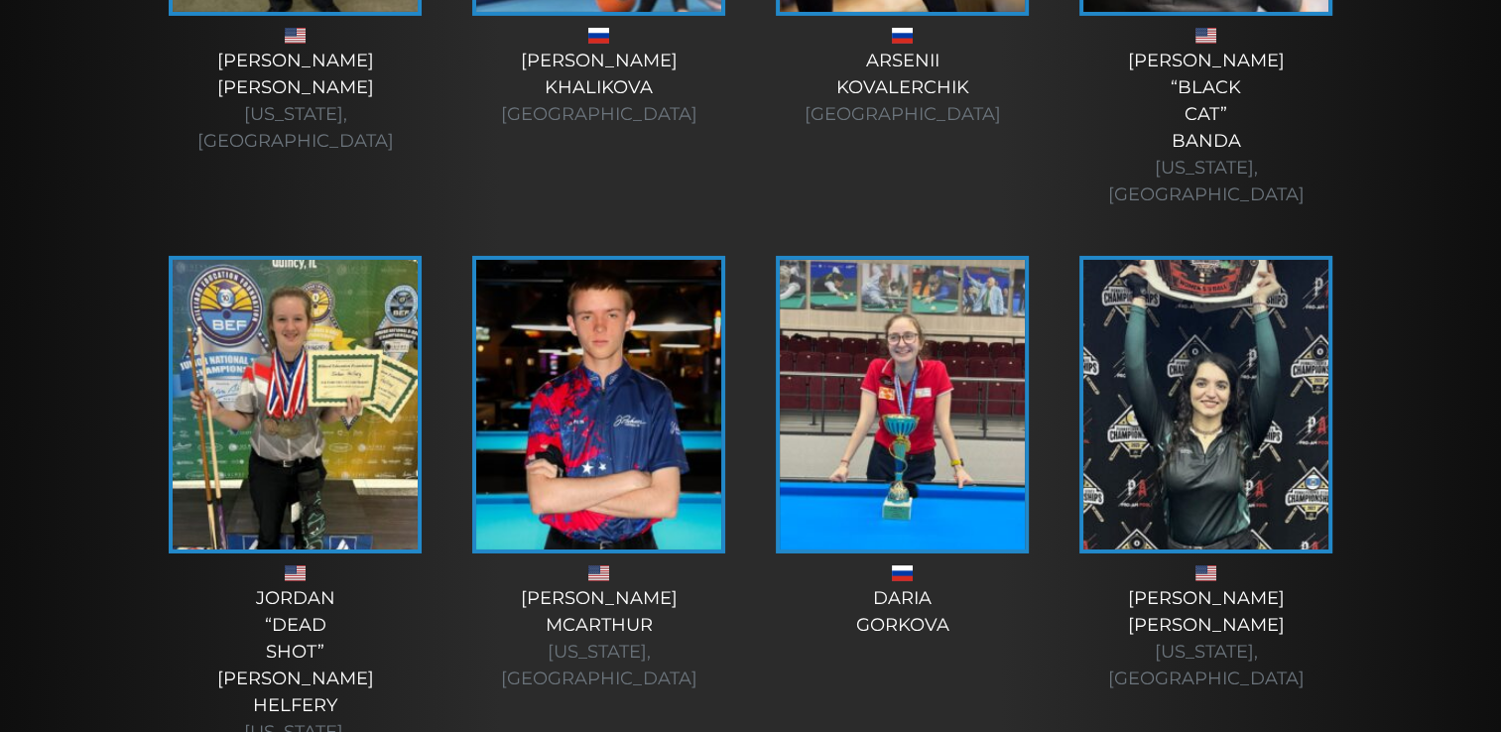
scroll to position [6732, 0]
